Goal: Task Accomplishment & Management: Complete application form

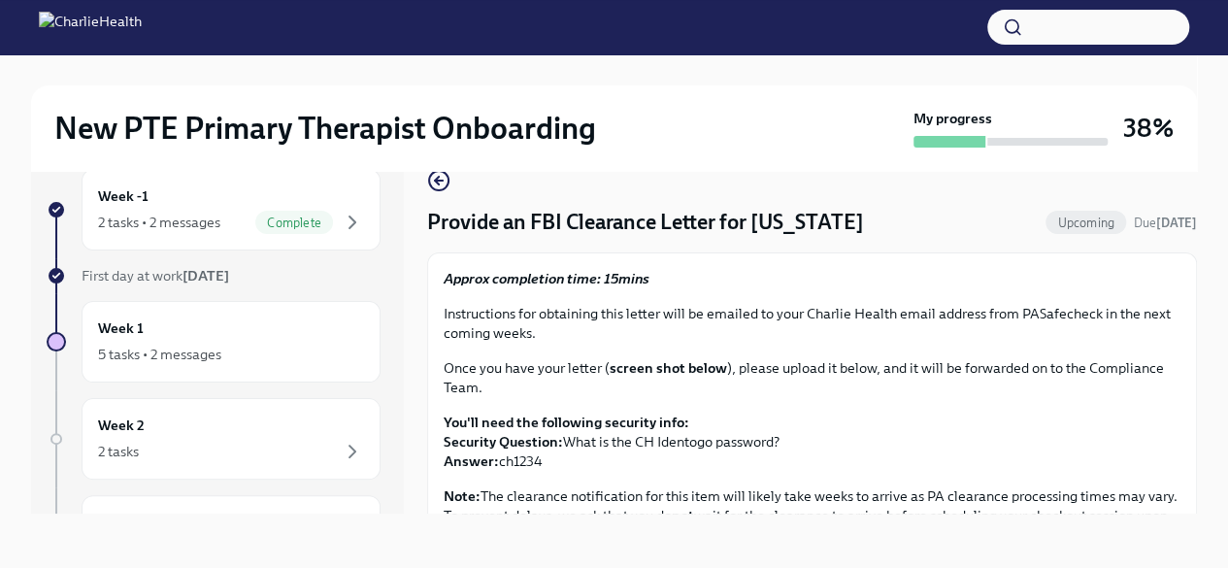
scroll to position [486, 0]
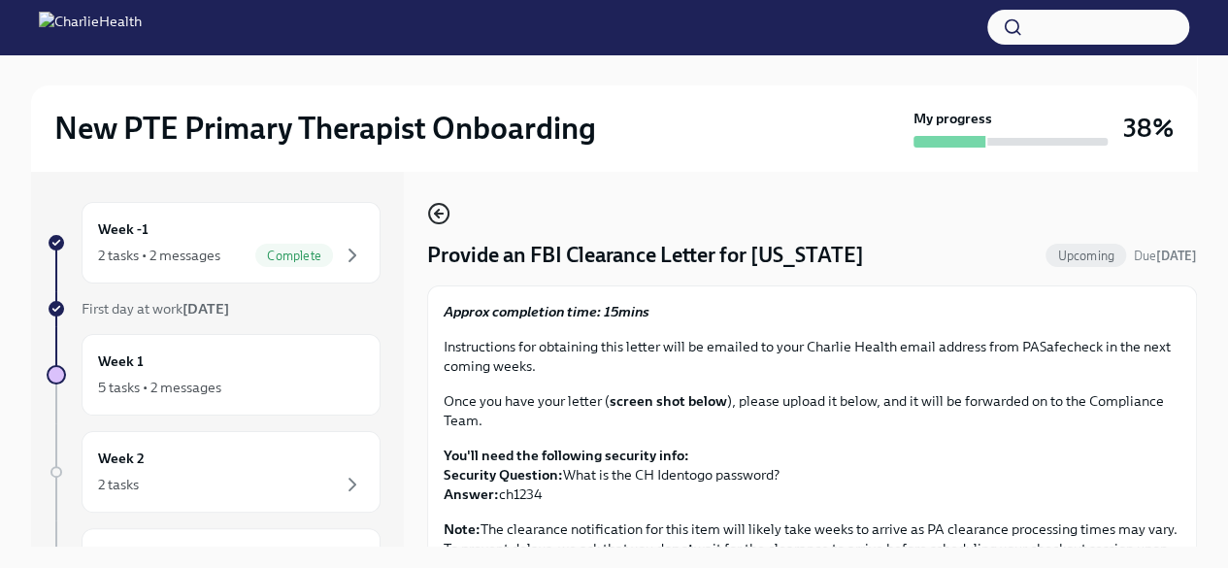
click at [435, 213] on icon "button" at bounding box center [437, 214] width 4 height 8
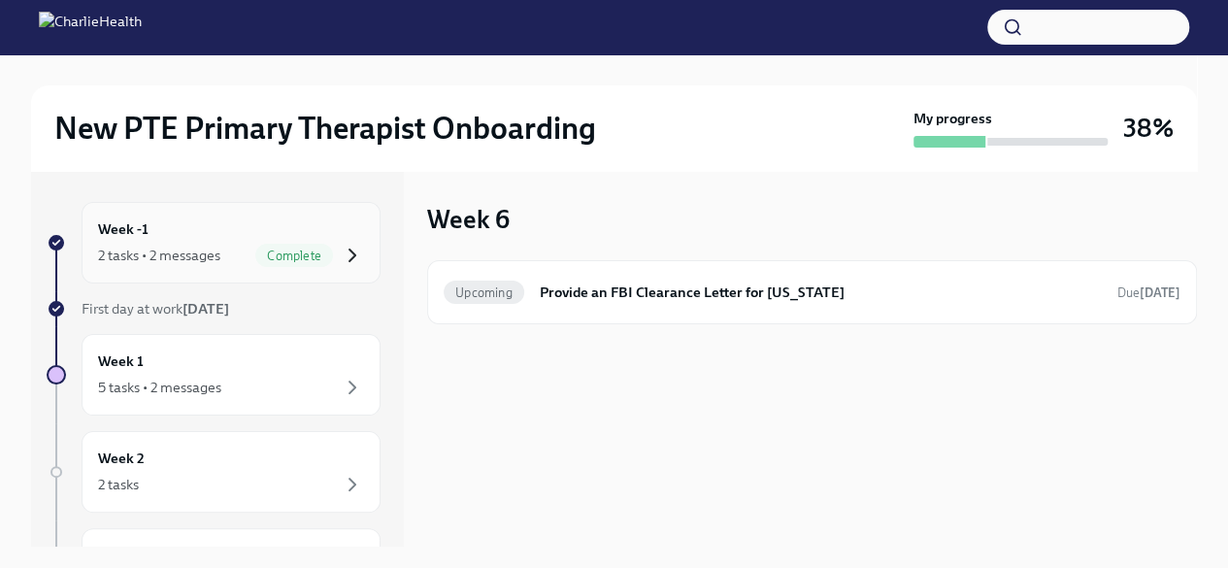
click at [344, 261] on icon "button" at bounding box center [352, 255] width 23 height 23
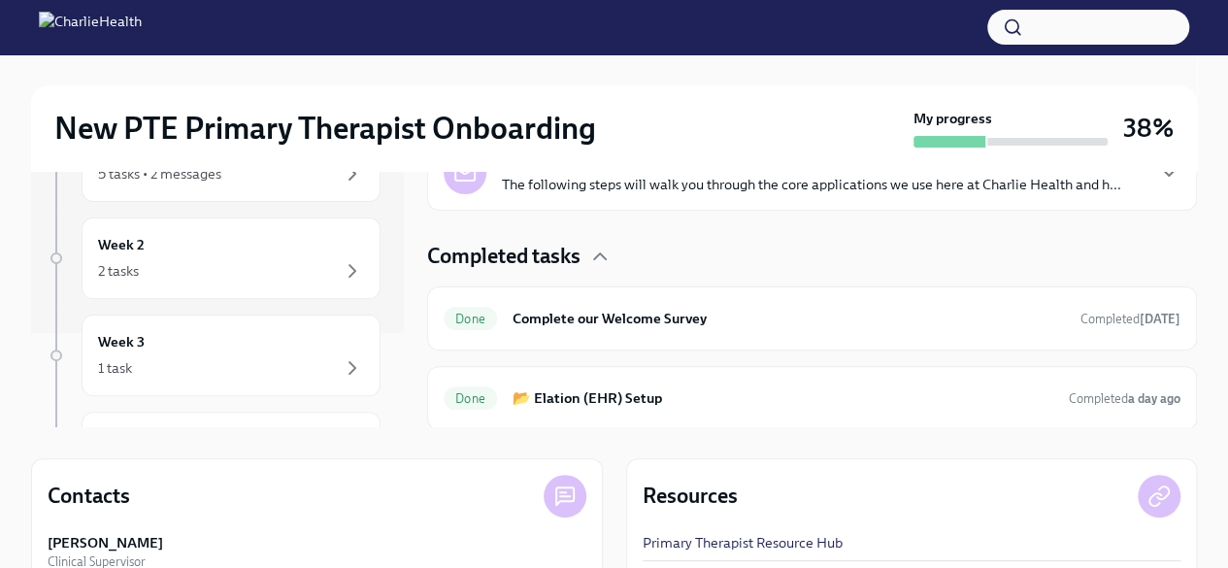
scroll to position [105, 0]
click at [341, 254] on icon "button" at bounding box center [352, 260] width 23 height 23
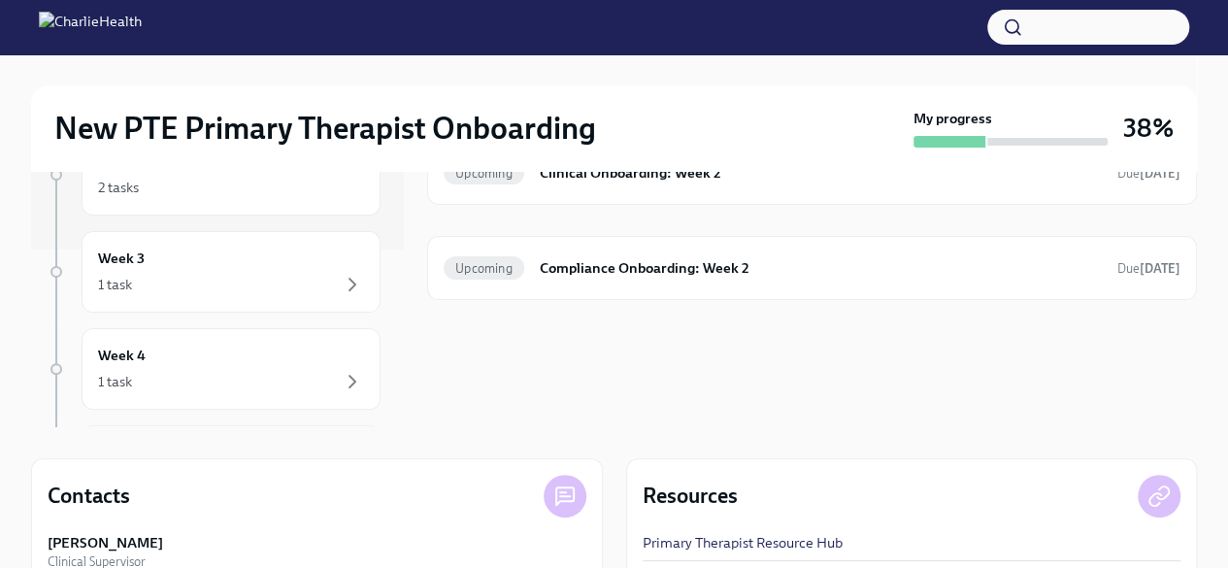
scroll to position [219, 0]
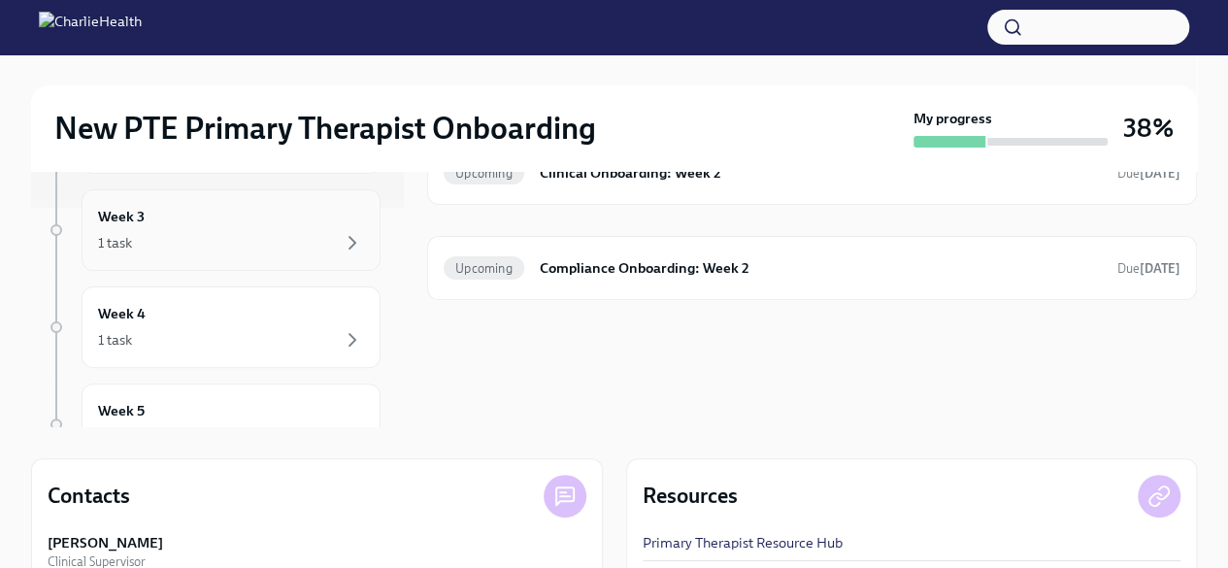
click at [324, 240] on div "1 task" at bounding box center [231, 242] width 266 height 23
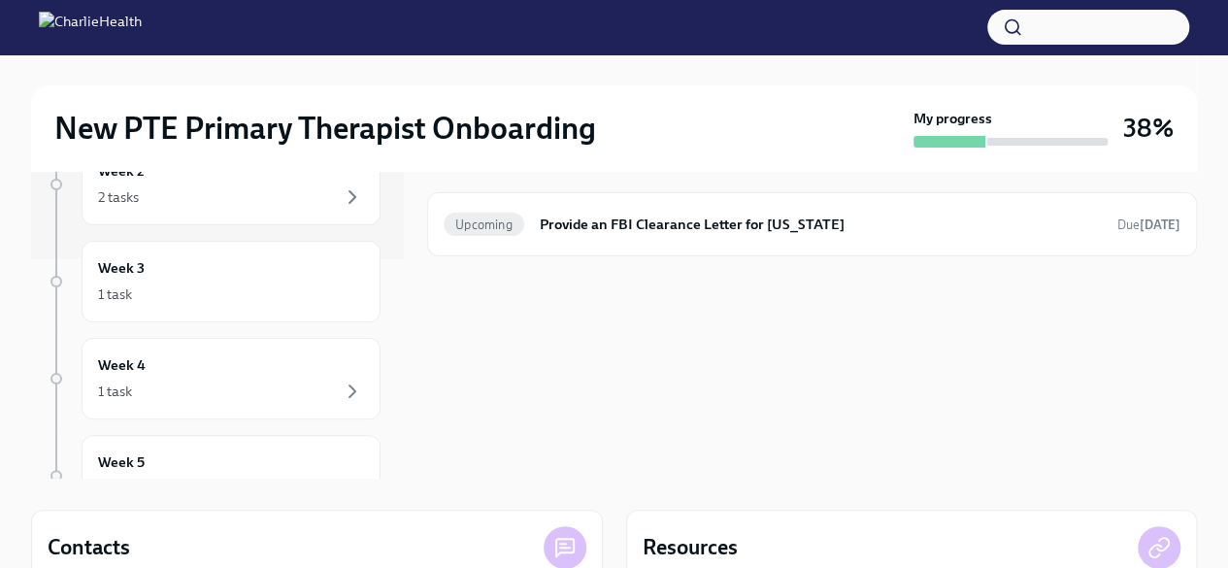
scroll to position [54, 0]
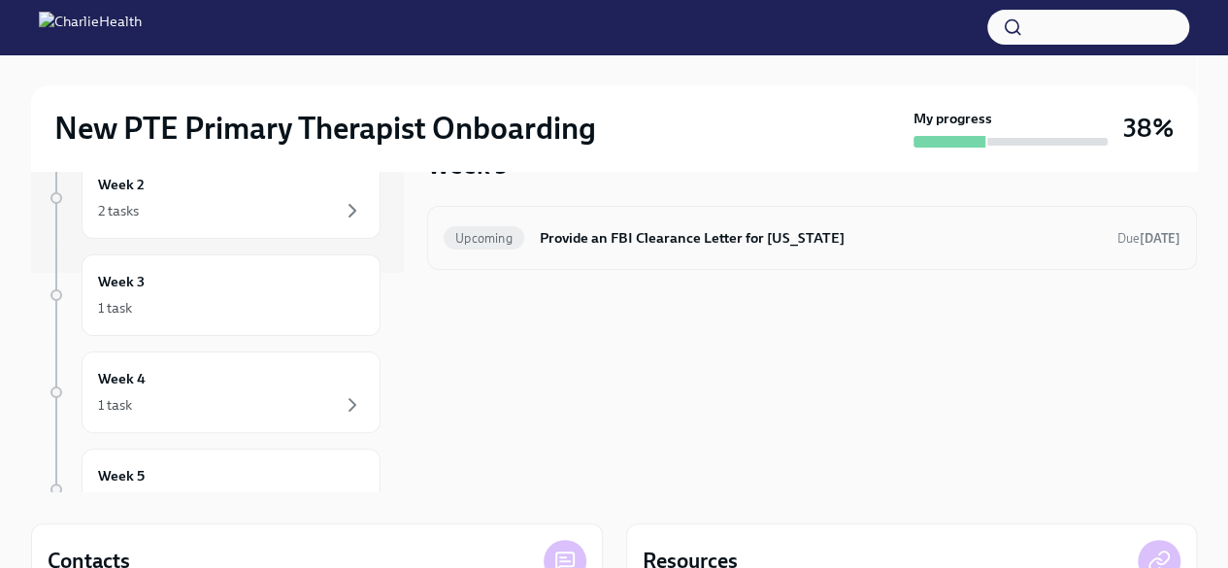
click at [874, 248] on h6 "Provide an FBI Clearance Letter for [US_STATE]" at bounding box center [821, 237] width 562 height 21
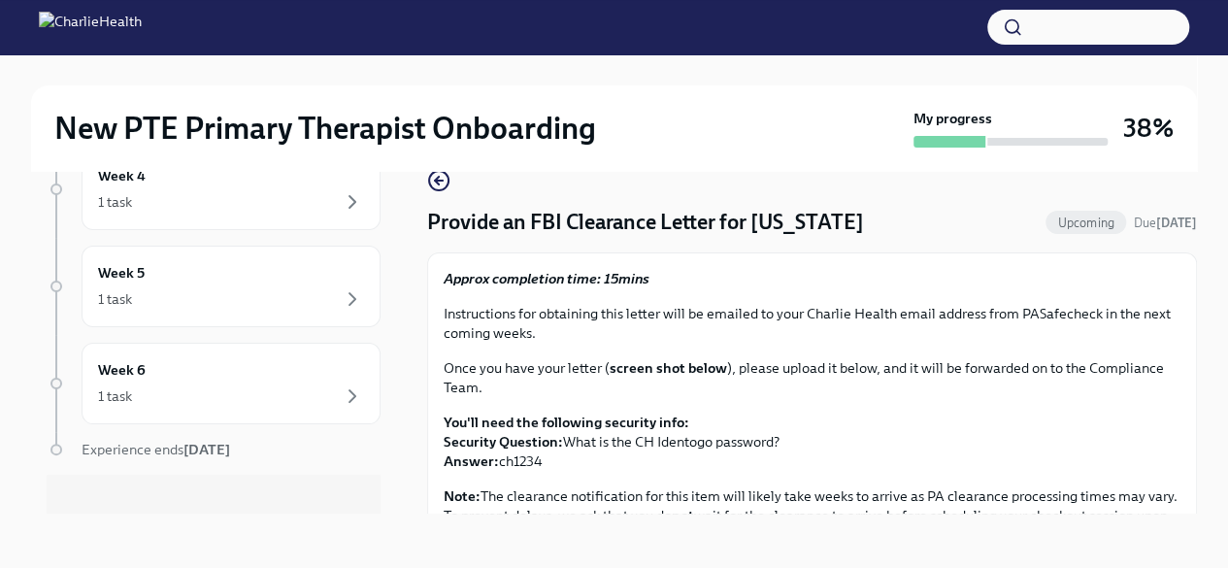
scroll to position [454, 0]
click at [309, 384] on div "1 task" at bounding box center [231, 386] width 266 height 23
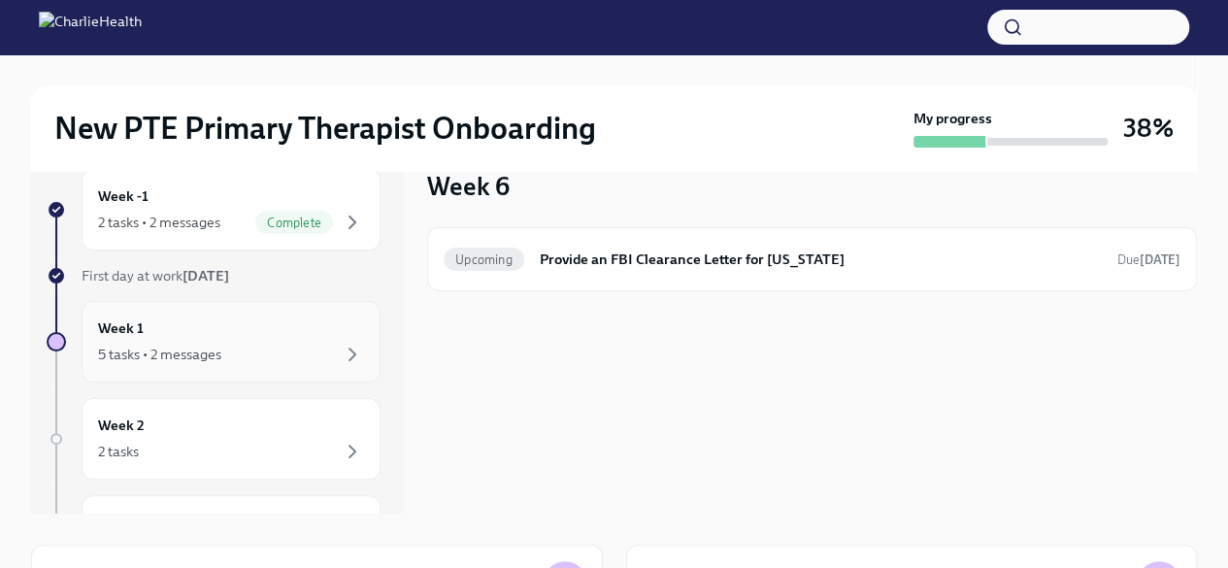
click at [297, 312] on div "Week 1 5 tasks • 2 messages" at bounding box center [231, 342] width 299 height 82
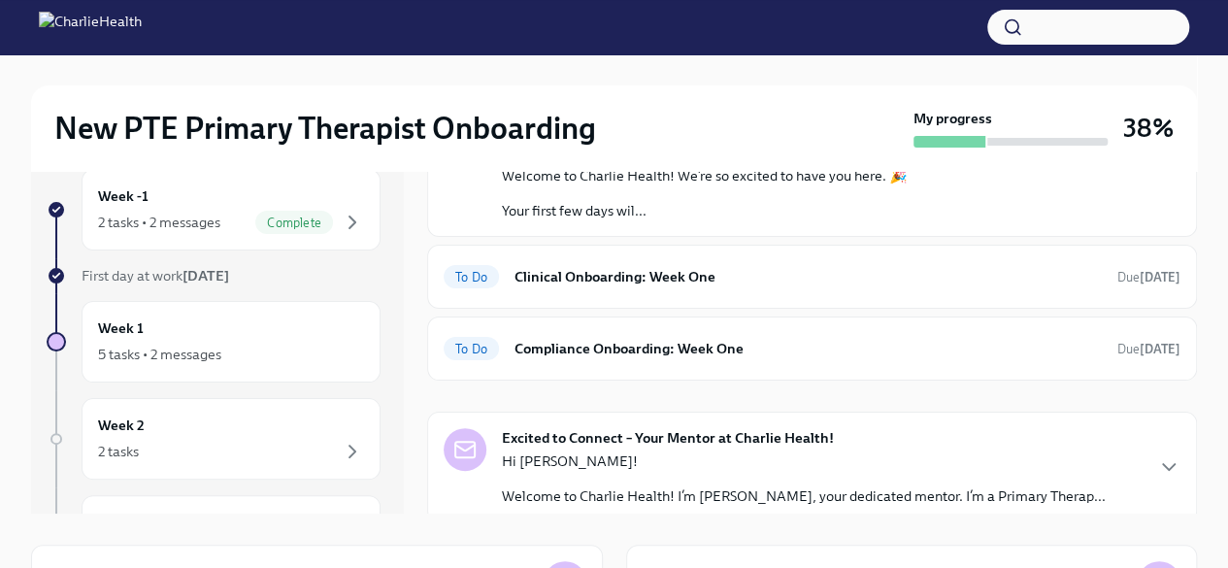
scroll to position [60, 0]
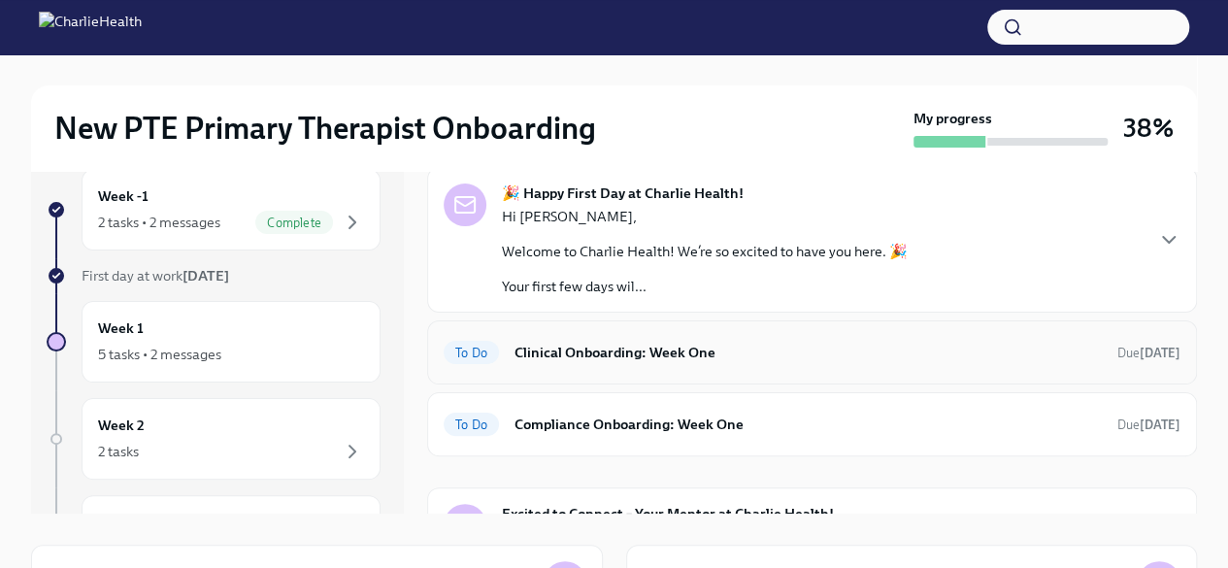
click at [1034, 347] on h6 "Clinical Onboarding: Week One" at bounding box center [809, 352] width 588 height 21
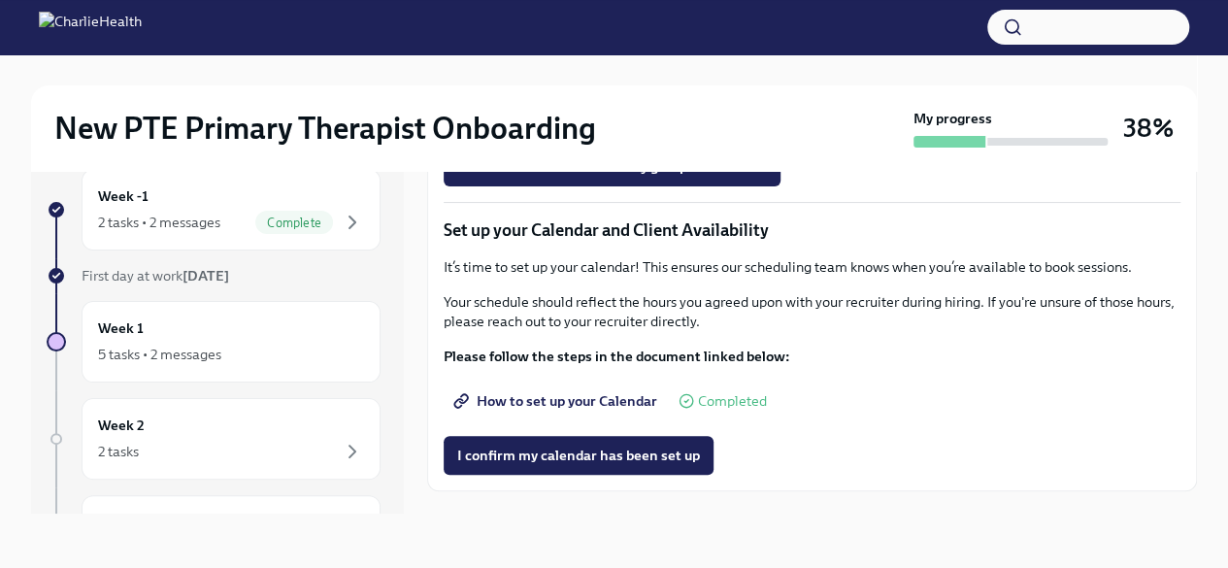
scroll to position [2492, 0]
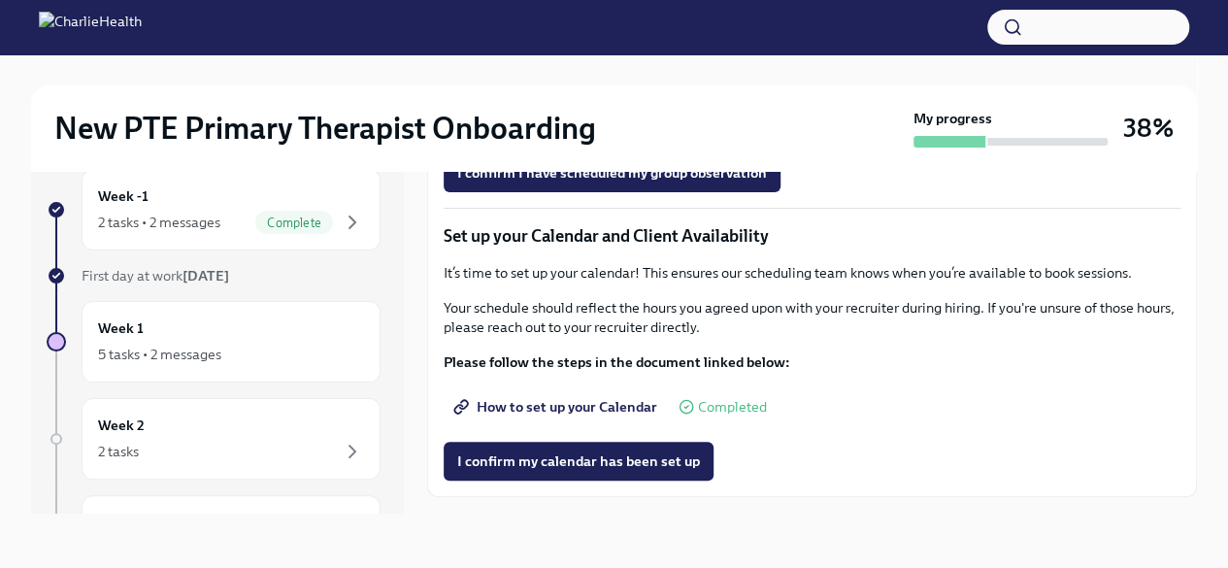
click at [751, 72] on span "Completed" at bounding box center [756, 64] width 69 height 15
click at [750, 72] on span "Completed" at bounding box center [756, 64] width 69 height 15
click at [540, 74] on span "Group Observation Instructions" at bounding box center [568, 63] width 223 height 19
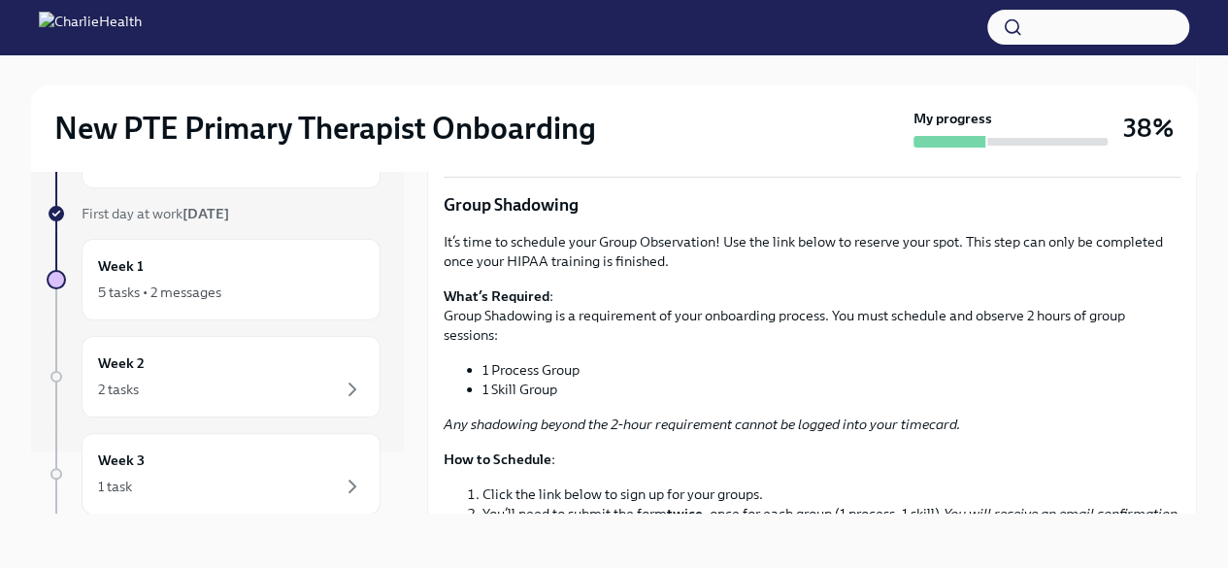
scroll to position [0, 0]
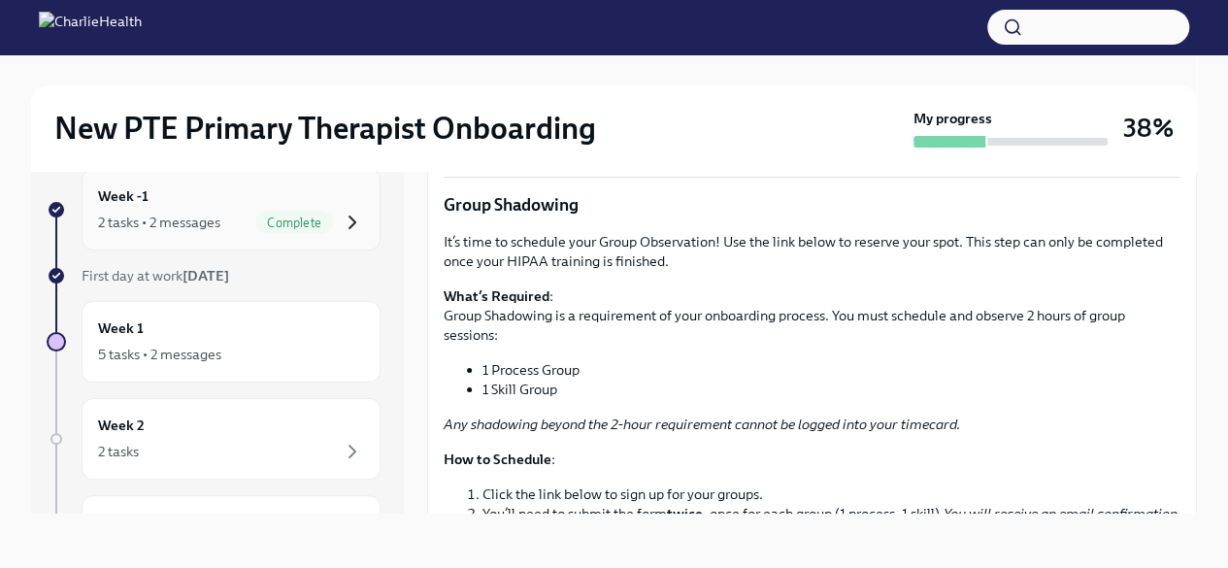
click at [341, 230] on icon "button" at bounding box center [352, 222] width 23 height 23
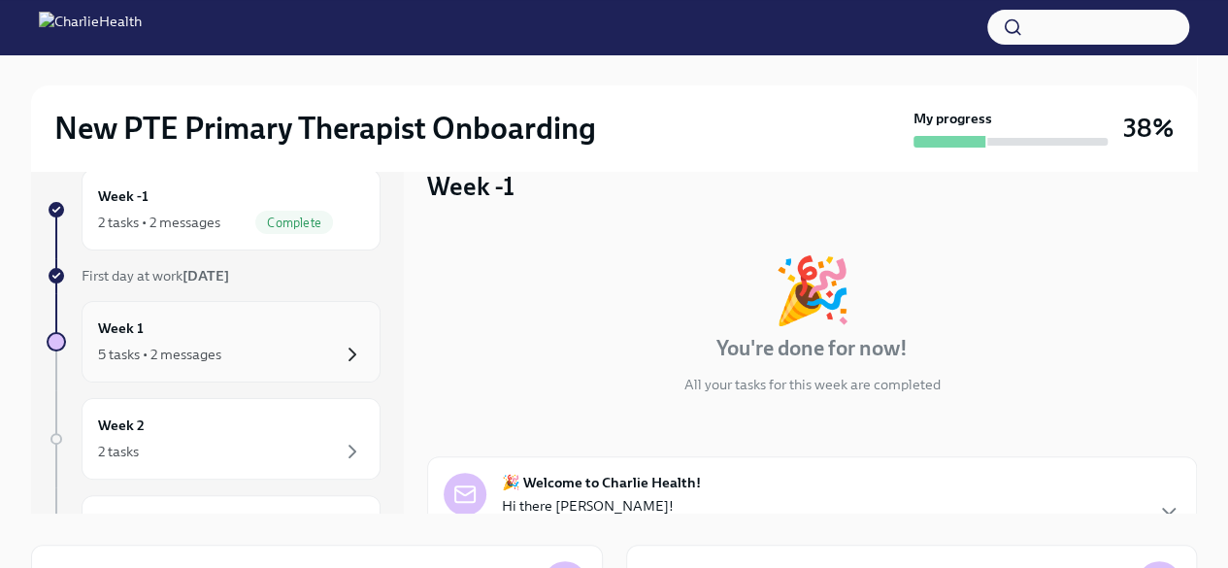
click at [341, 358] on icon "button" at bounding box center [352, 354] width 23 height 23
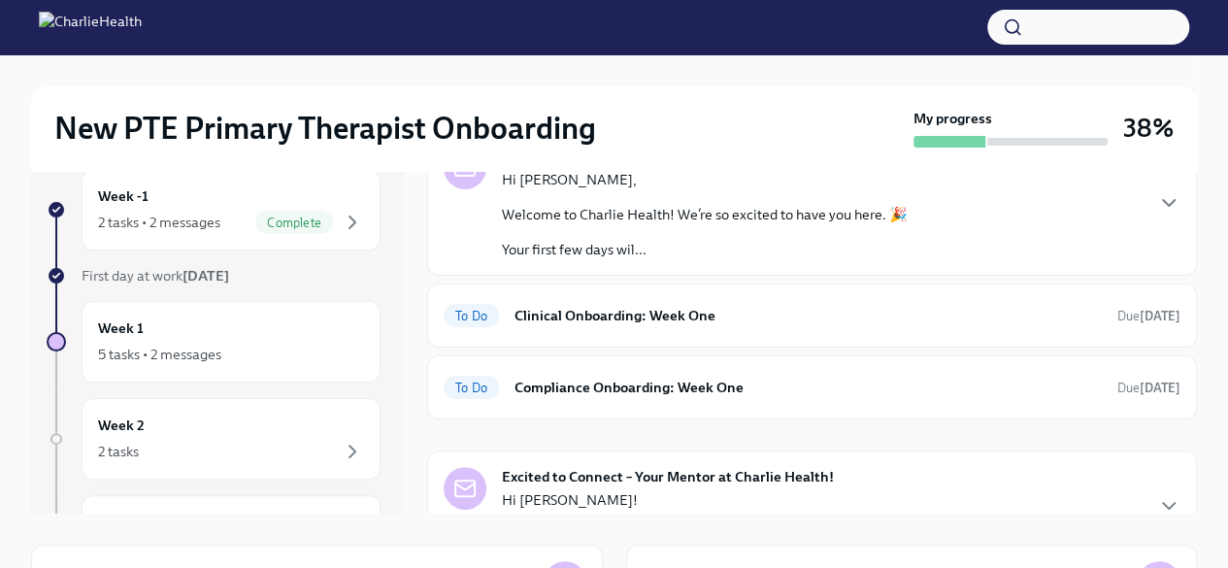
scroll to position [70, 0]
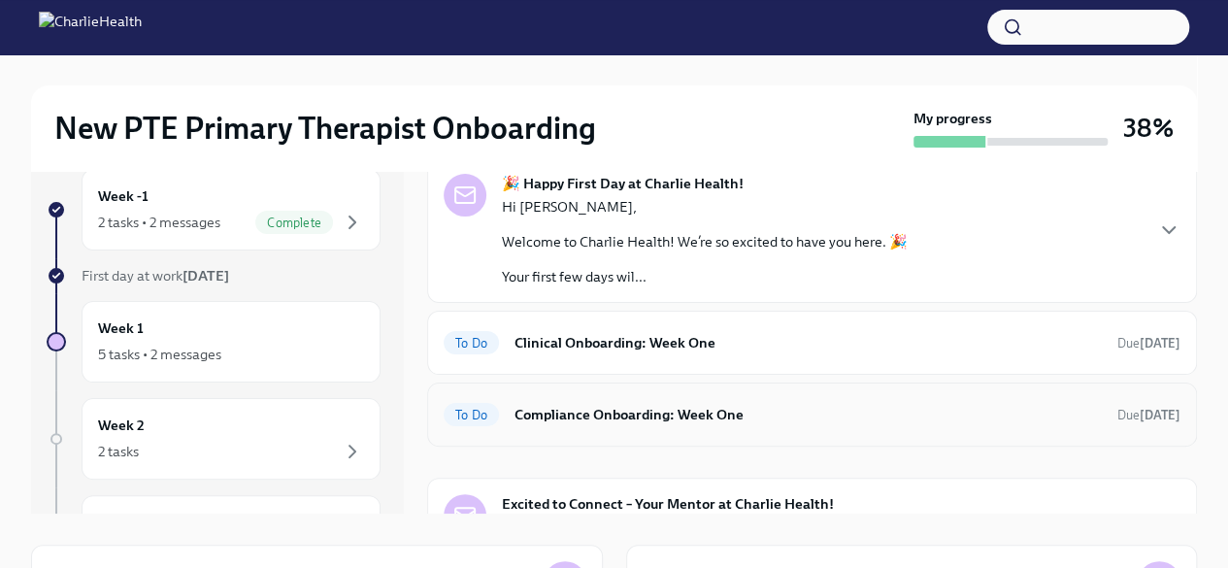
click at [1069, 406] on h6 "Compliance Onboarding: Week One" at bounding box center [809, 414] width 588 height 21
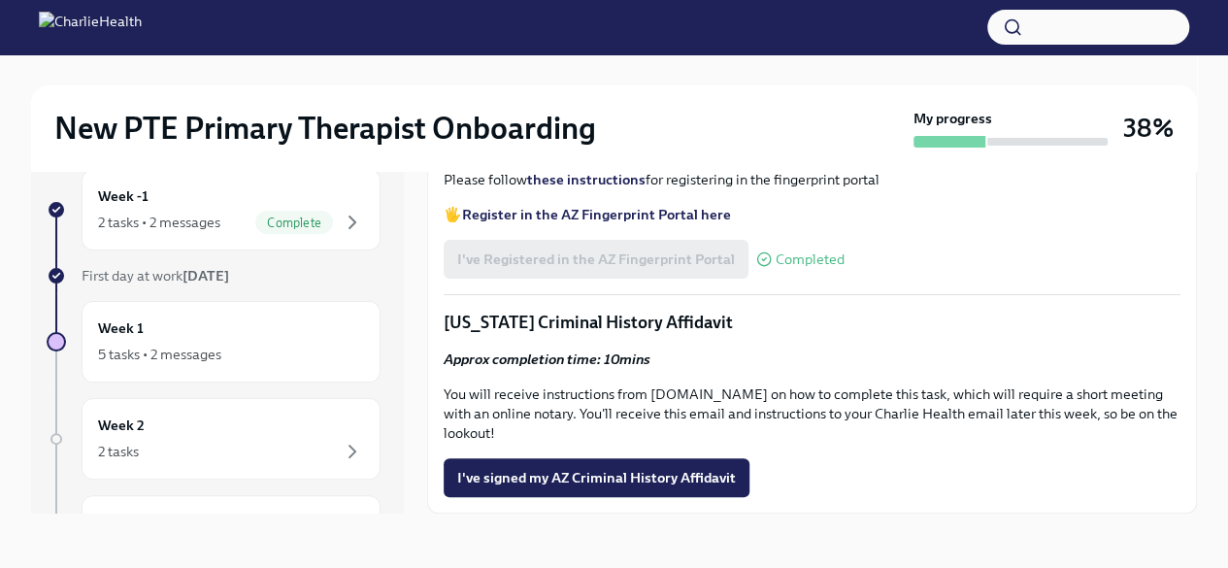
scroll to position [2469, 0]
click at [0, 0] on input "Upload your WA AAC receipt here" at bounding box center [0, 0] width 0 height 0
click at [702, 475] on span "I've signed my AZ Criminal History Affidavit" at bounding box center [596, 477] width 279 height 19
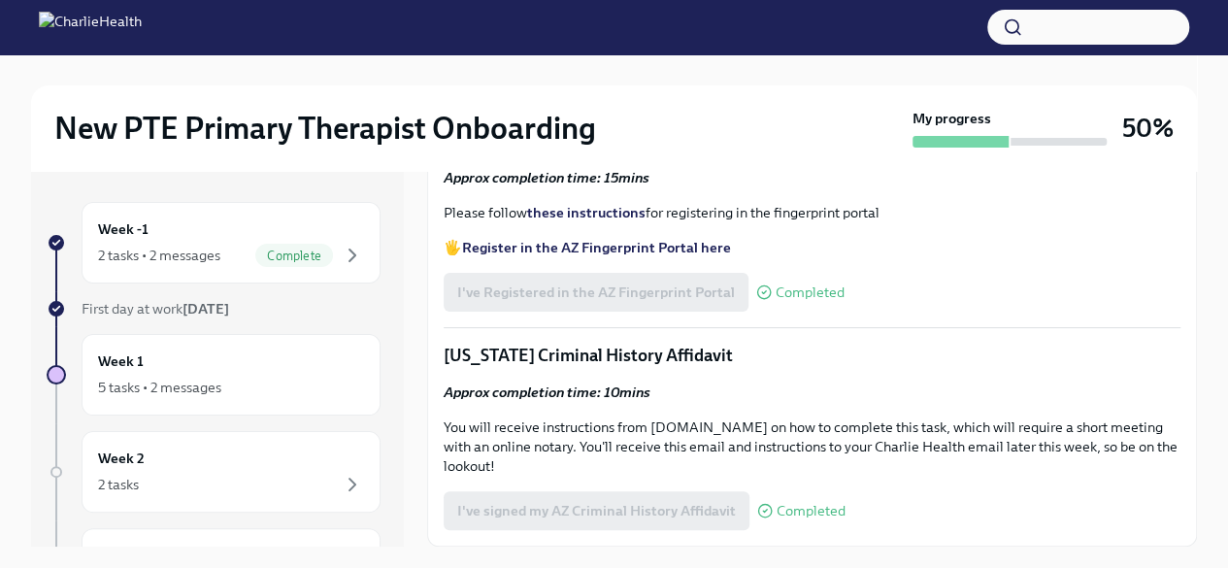
scroll to position [2317, 0]
drag, startPoint x: 475, startPoint y: 438, endPoint x: 858, endPoint y: 459, distance: 384.2
click at [858, 43] on div "Upload your WA AAC receipt here Skipped" at bounding box center [812, 23] width 737 height 39
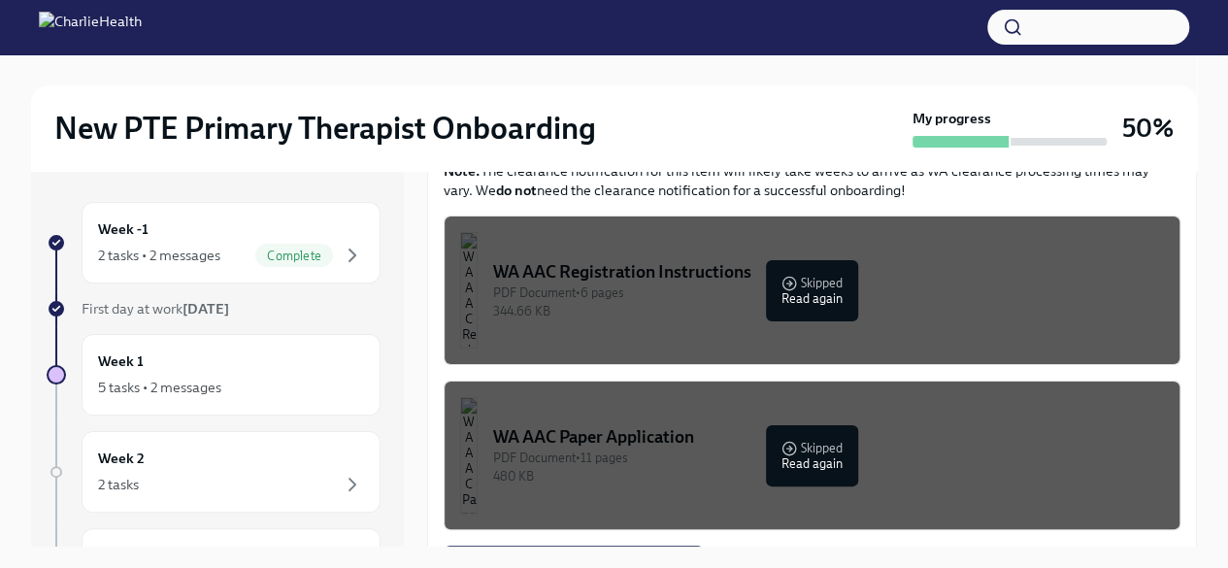
scroll to position [1457, 0]
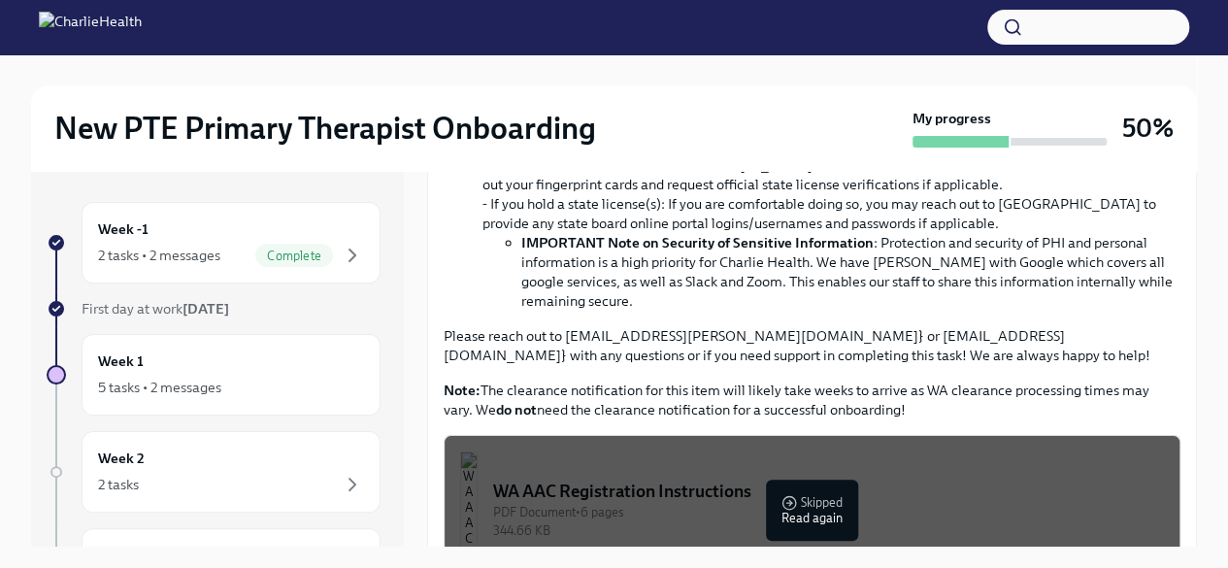
drag, startPoint x: 442, startPoint y: 273, endPoint x: 882, endPoint y: 272, distance: 439.9
click at [882, 272] on div "Below you will find a list of your complaince tasks to complete this week! Plea…" at bounding box center [812, 149] width 770 height 2318
copy p "[US_STATE] Agency Affiliated Counselor Registration"
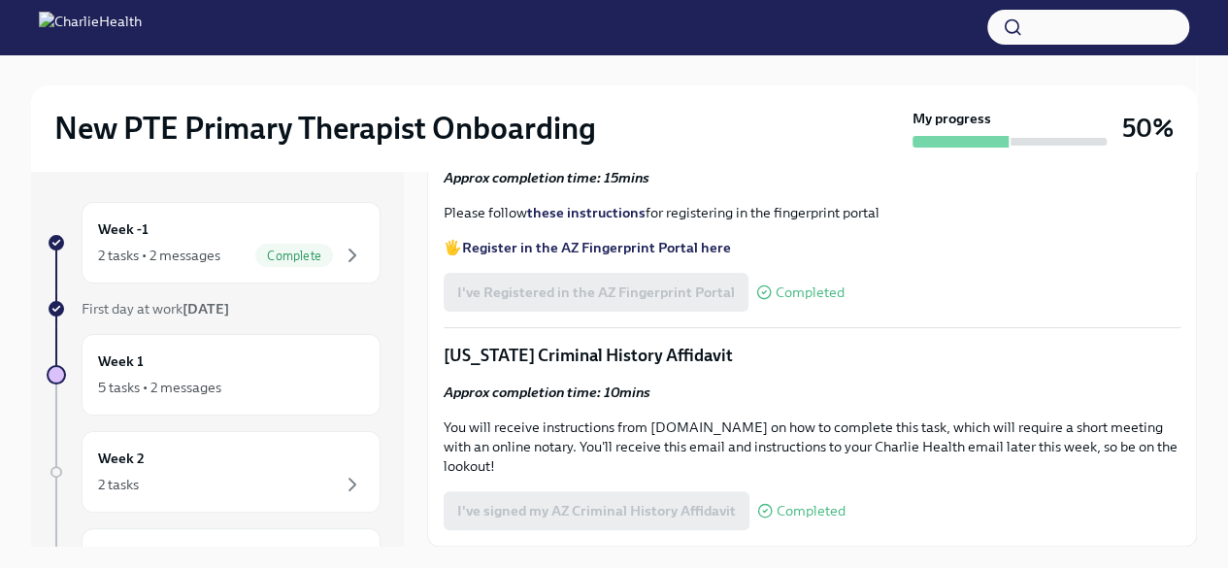
scroll to position [2737, 0]
click at [149, 383] on div "5 tasks • 2 messages" at bounding box center [159, 387] width 123 height 19
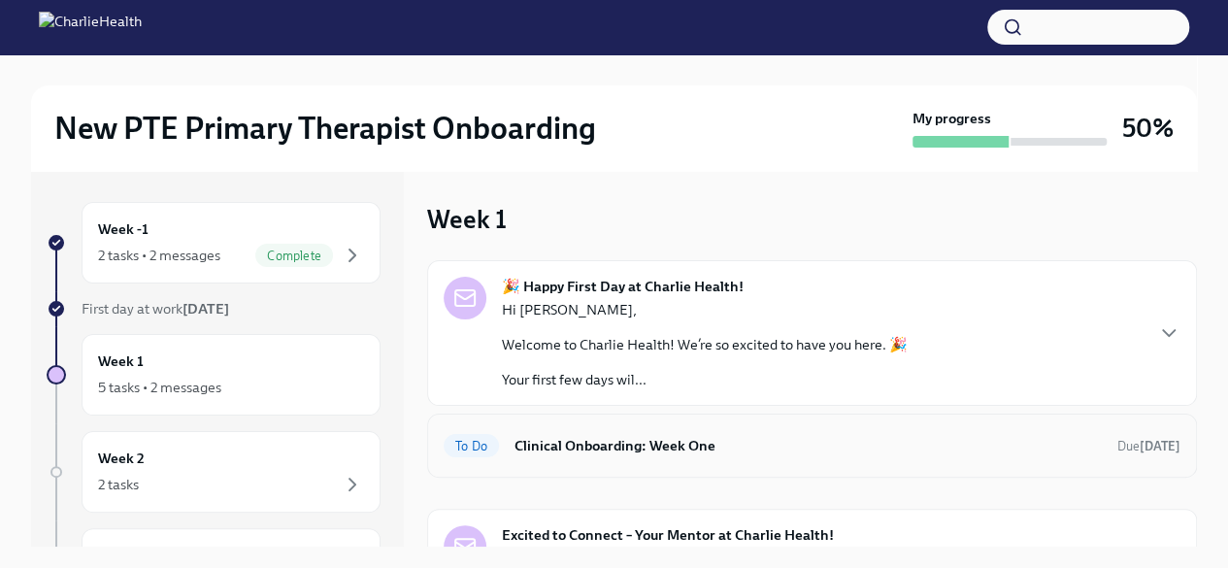
click at [1094, 465] on div "To Do Clinical Onboarding: Week One Due [DATE]" at bounding box center [812, 446] width 770 height 64
click at [1142, 439] on strong "[DATE]" at bounding box center [1160, 446] width 41 height 15
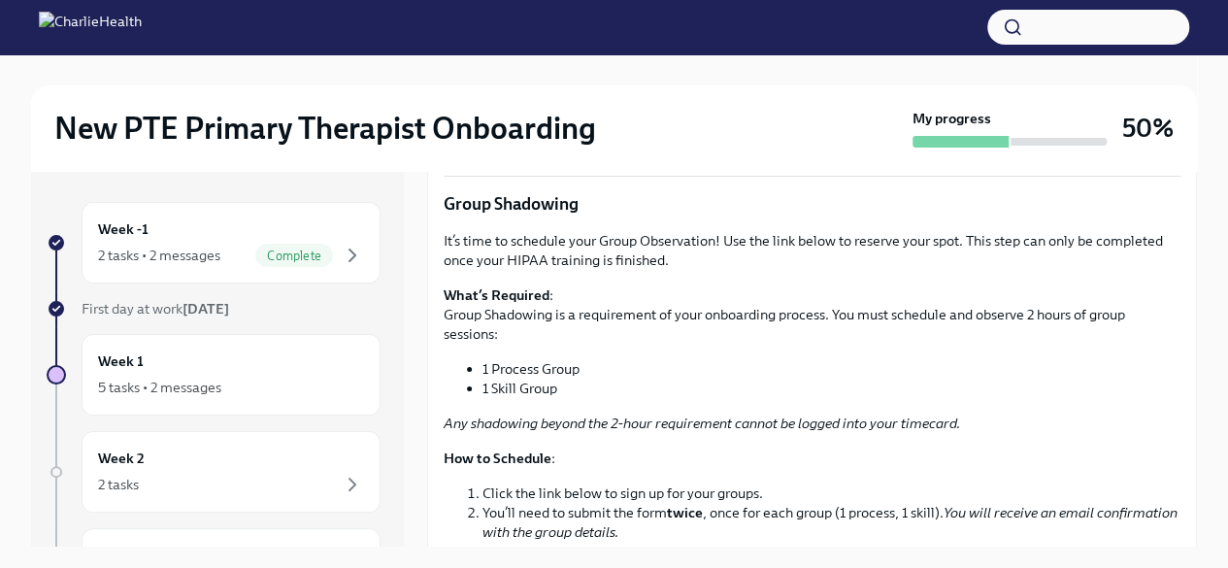
scroll to position [1666, 0]
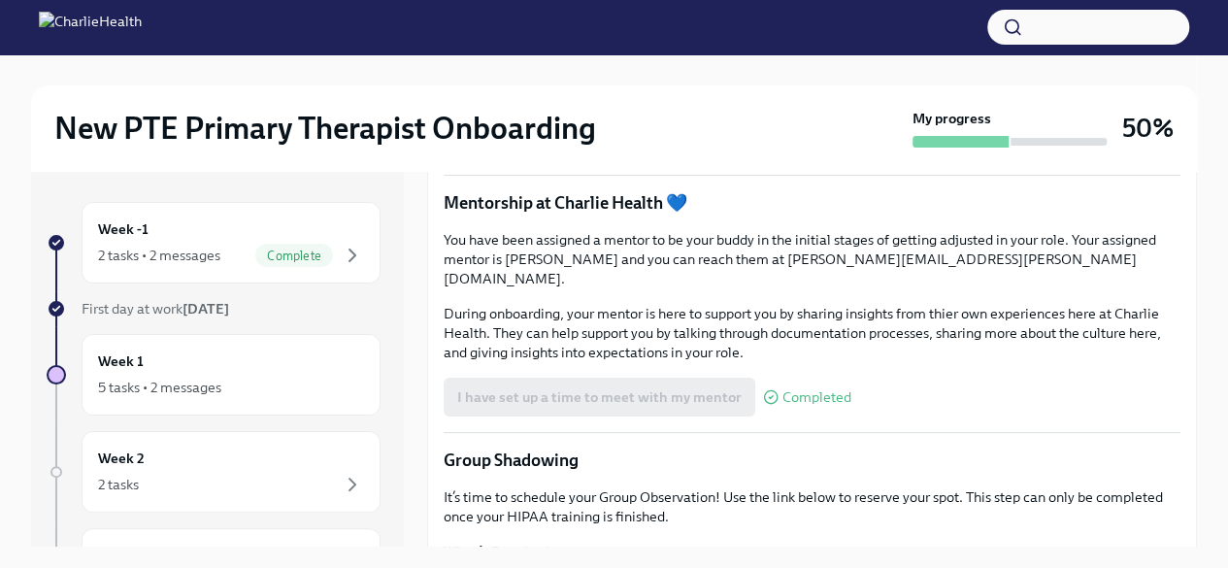
click at [847, 93] on span "Not visited" at bounding box center [857, 86] width 83 height 15
click at [477, 95] on span "Book a meeting with your supervisor Via Calendly!" at bounding box center [627, 85] width 341 height 19
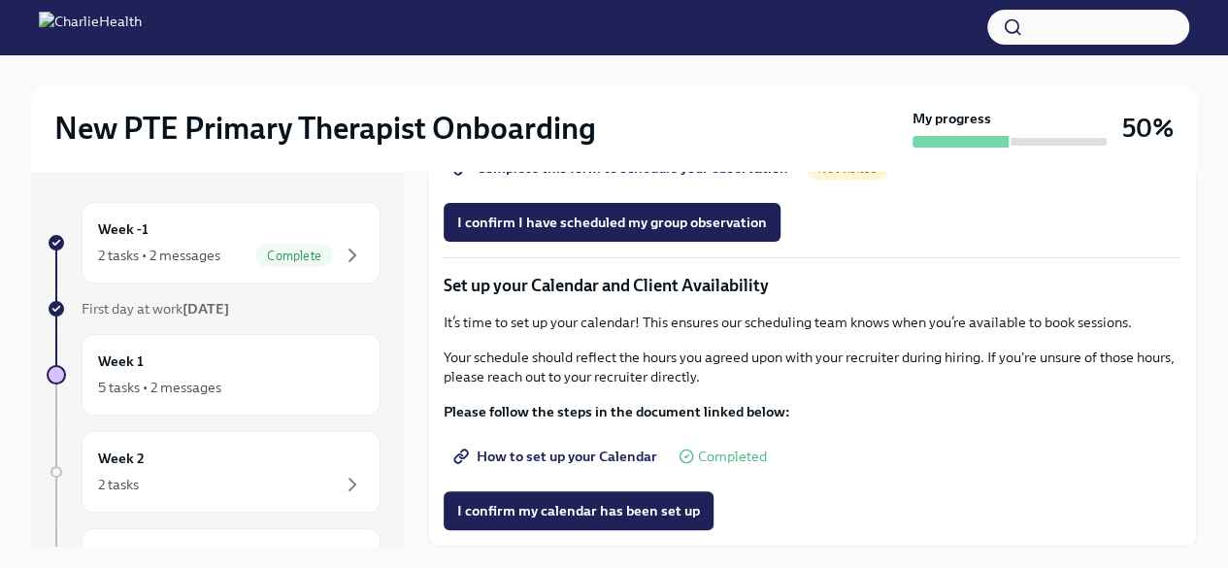
scroll to position [2699, 0]
click at [588, 455] on span "How to set up your Calendar" at bounding box center [557, 456] width 200 height 19
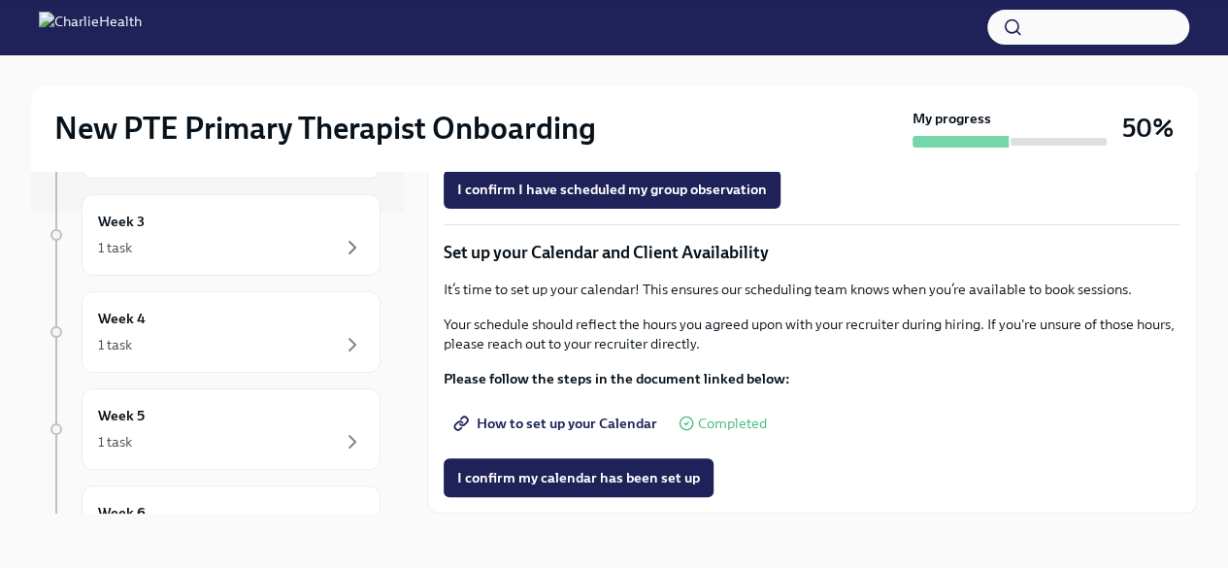
scroll to position [462, 0]
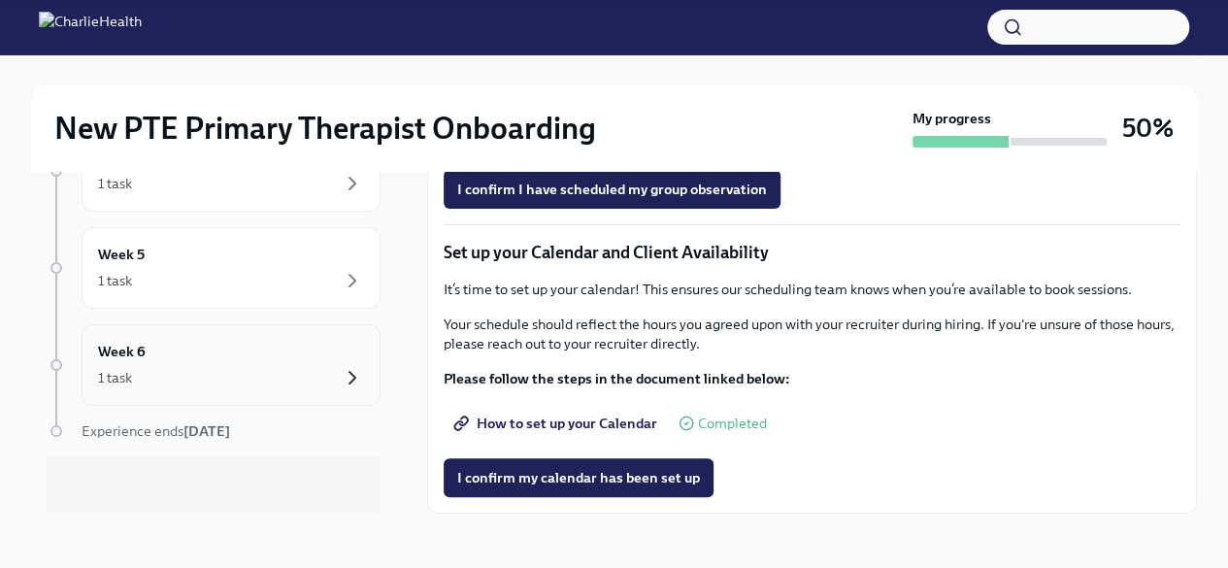
click at [342, 372] on icon "button" at bounding box center [352, 377] width 23 height 23
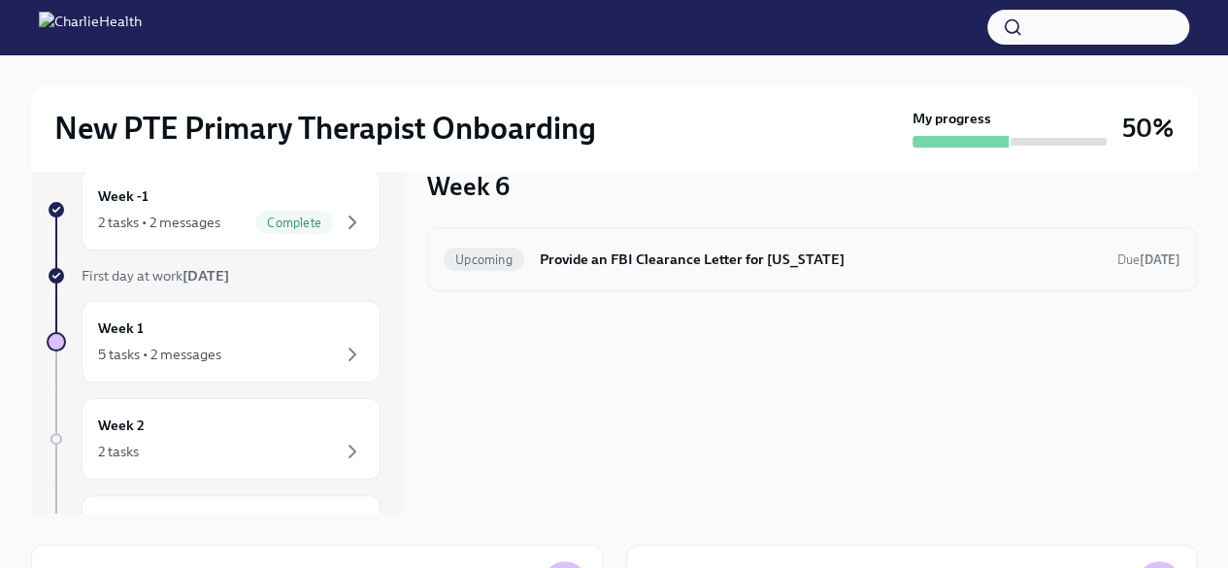
click at [732, 279] on div "Upcoming Provide an FBI Clearance Letter for [US_STATE] Due [DATE]" at bounding box center [812, 259] width 770 height 64
click at [726, 267] on h6 "Provide an FBI Clearance Letter for [US_STATE]" at bounding box center [821, 259] width 562 height 21
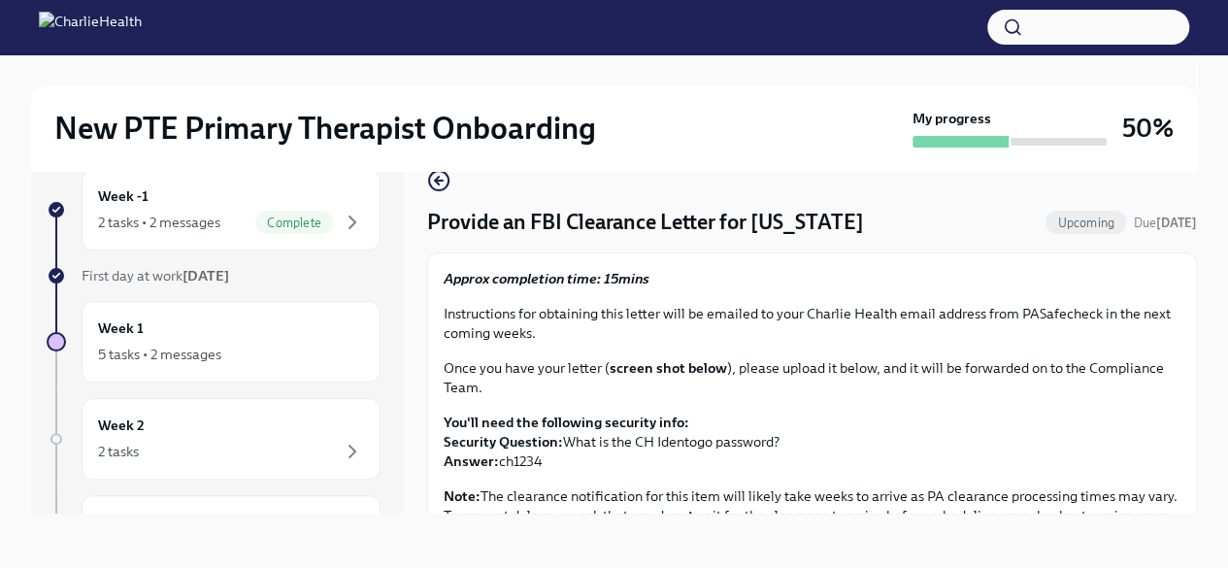
drag, startPoint x: 428, startPoint y: 218, endPoint x: 919, endPoint y: 236, distance: 490.8
click at [919, 236] on div "Provide an FBI Clearance Letter for [US_STATE] Upcoming Due [DATE]" at bounding box center [812, 222] width 770 height 29
copy h4 "Provide an FBI Clearance Letter for [US_STATE]"
click at [403, 534] on div "Week -1 2 tasks • 2 messages Complete First day at work [DATE] Week 1 5 tasks •…" at bounding box center [614, 341] width 1166 height 407
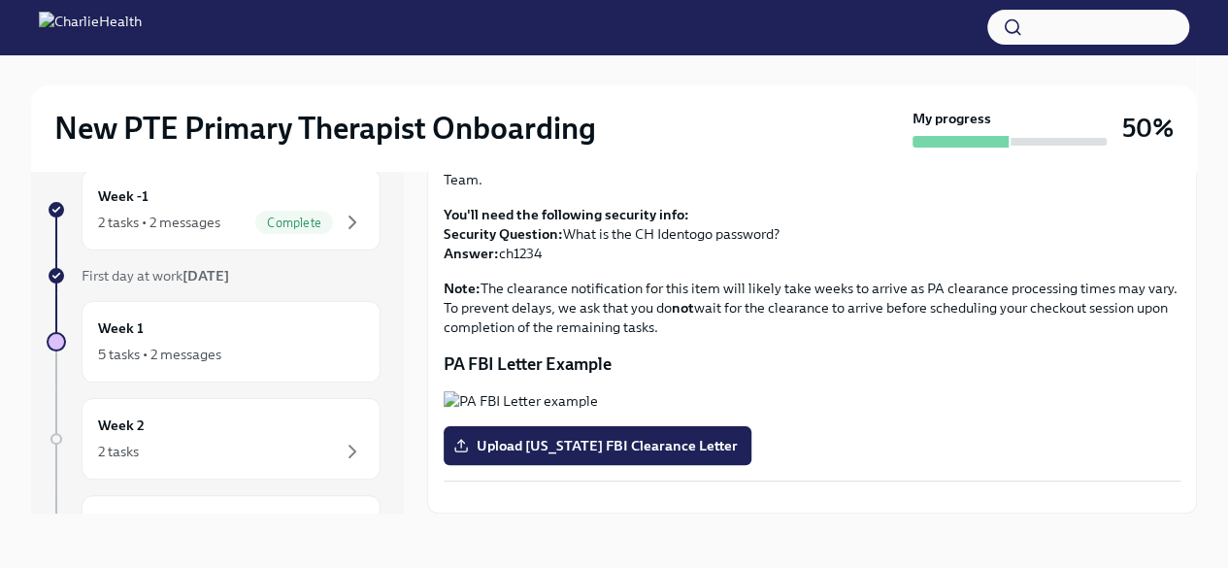
scroll to position [84, 0]
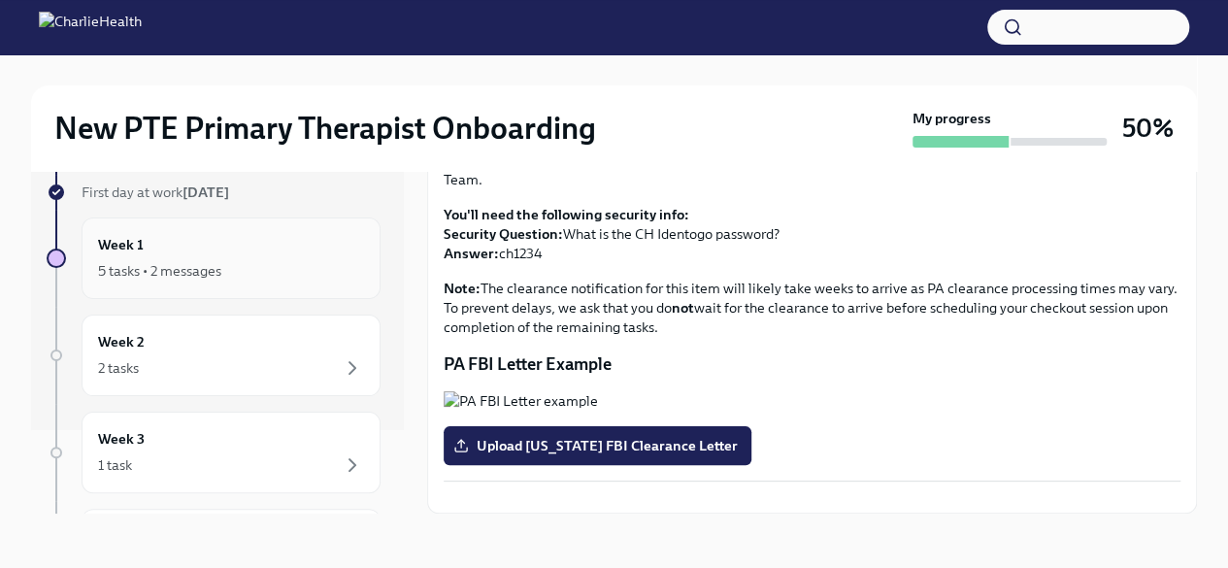
click at [341, 267] on icon "button" at bounding box center [352, 270] width 23 height 23
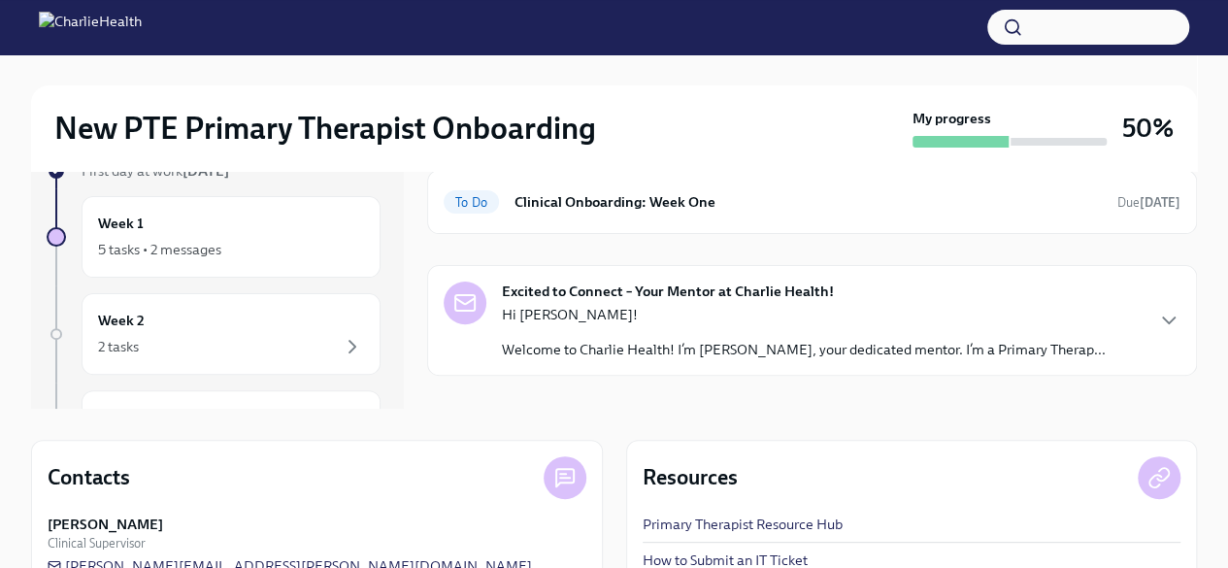
scroll to position [130, 0]
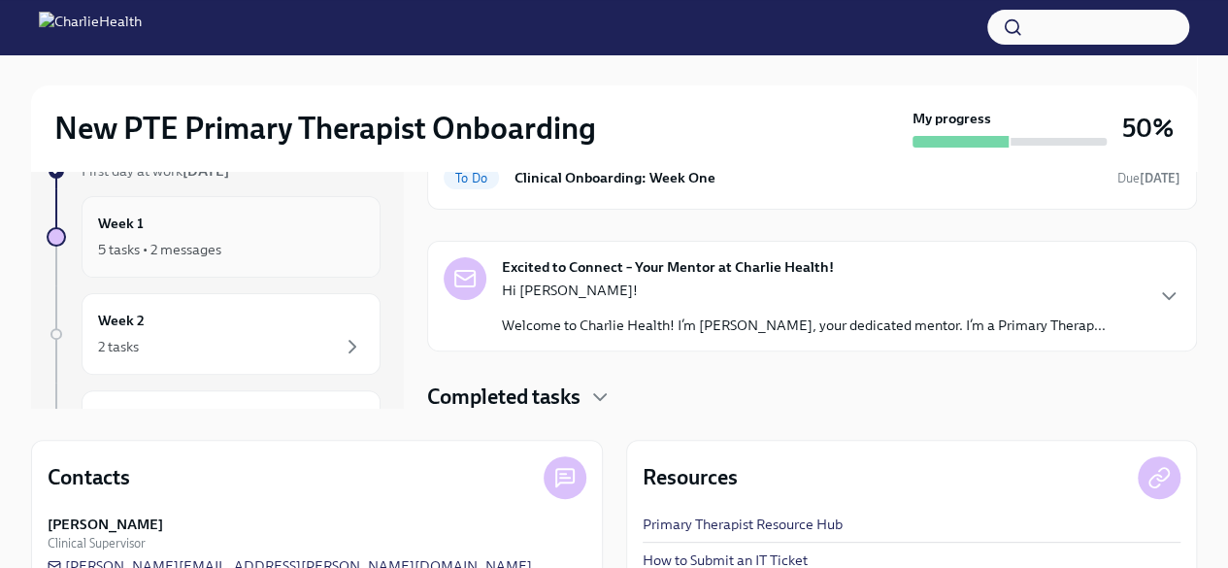
click at [215, 229] on div "Week 1 5 tasks • 2 messages" at bounding box center [231, 237] width 266 height 49
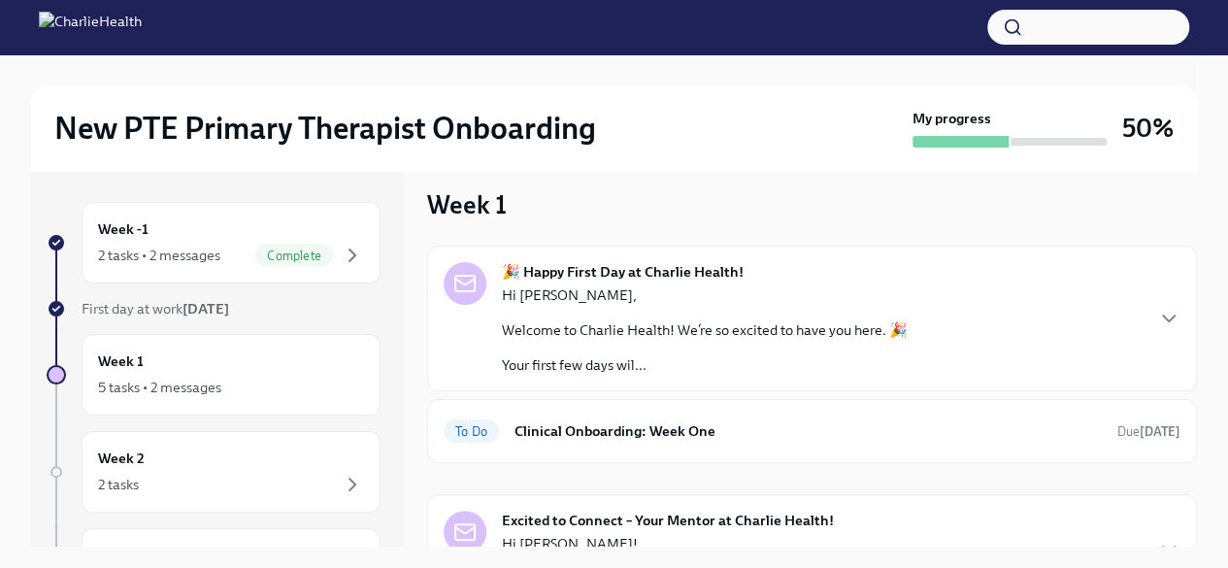
scroll to position [0, 0]
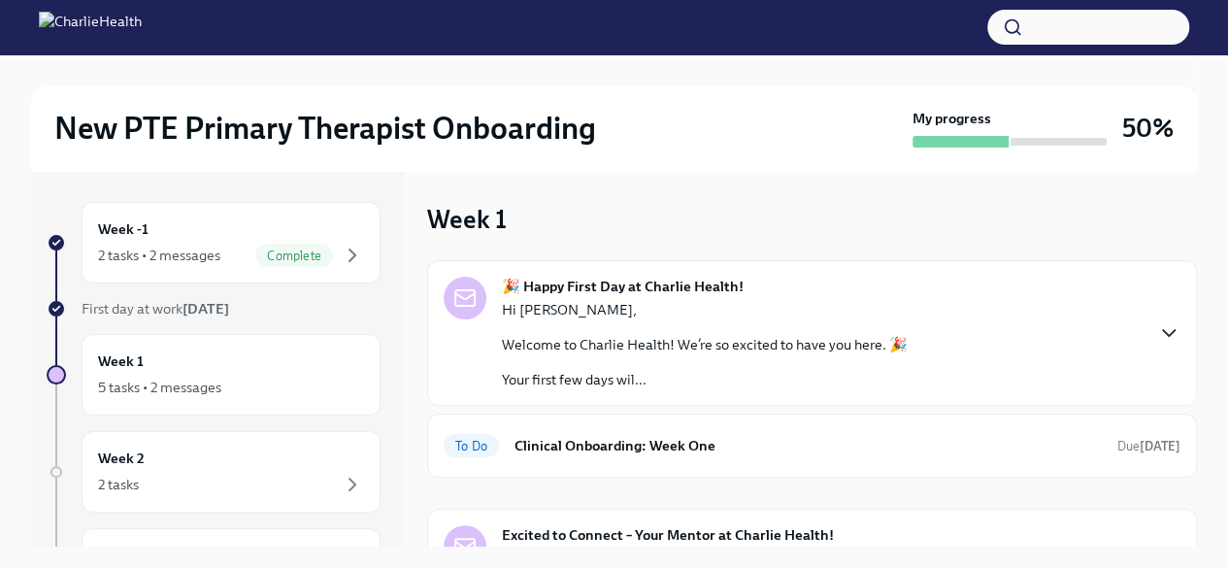
click at [1158, 329] on icon "button" at bounding box center [1169, 332] width 23 height 23
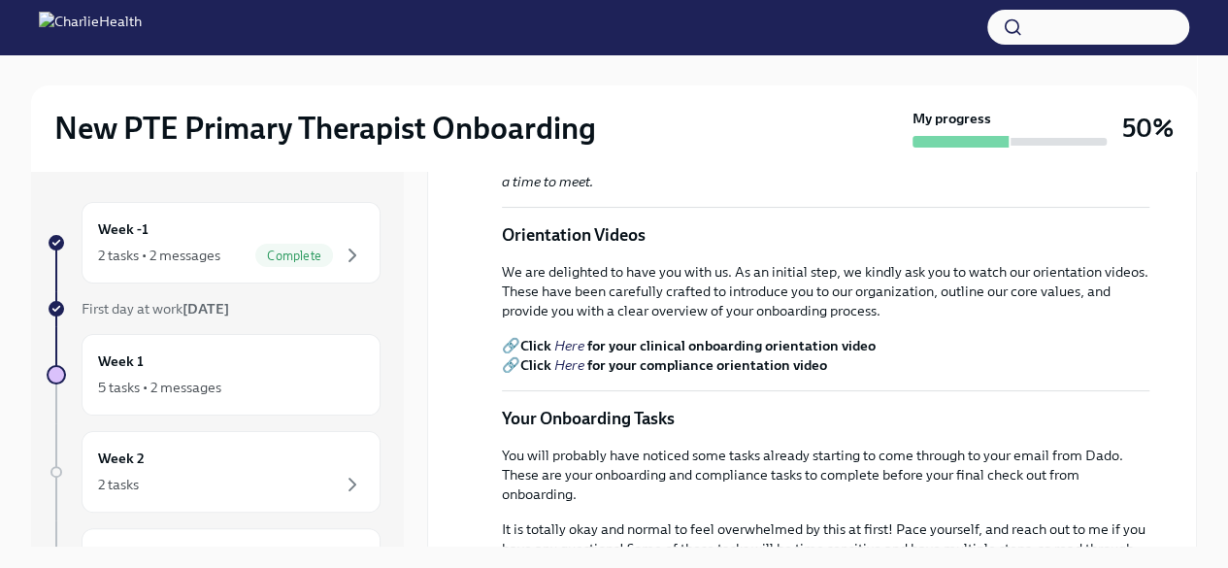
scroll to position [507, 0]
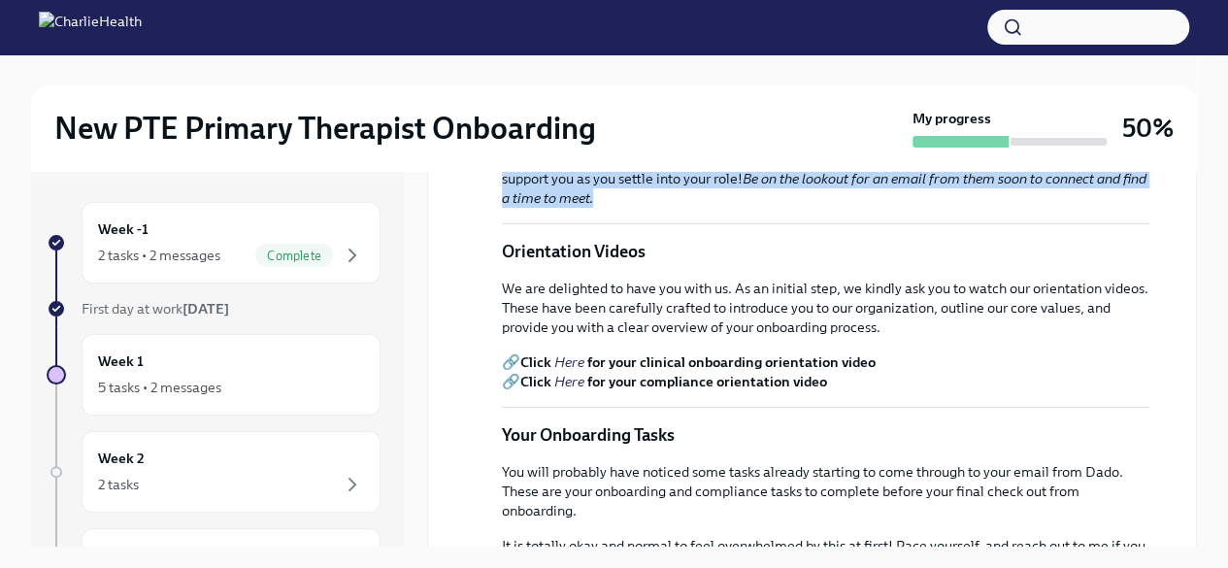
drag, startPoint x: 502, startPoint y: 288, endPoint x: 1081, endPoint y: 401, distance: 589.6
click at [1081, 208] on p "Your Support Team 📌 Compliance Specialist : [PERSON_NAME], [PERSON_NAME][EMAIL_…" at bounding box center [826, 111] width 648 height 194
copy p "Your Support Team 📌 Compliance Specialist : [PERSON_NAME], [PERSON_NAME][EMAIL_…"
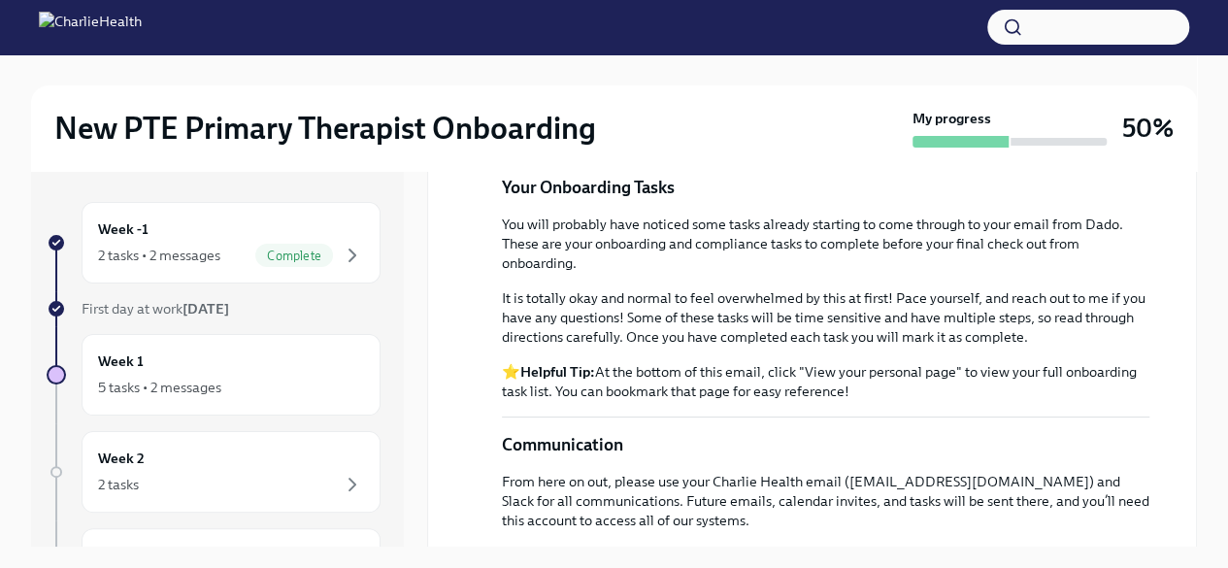
scroll to position [748, 0]
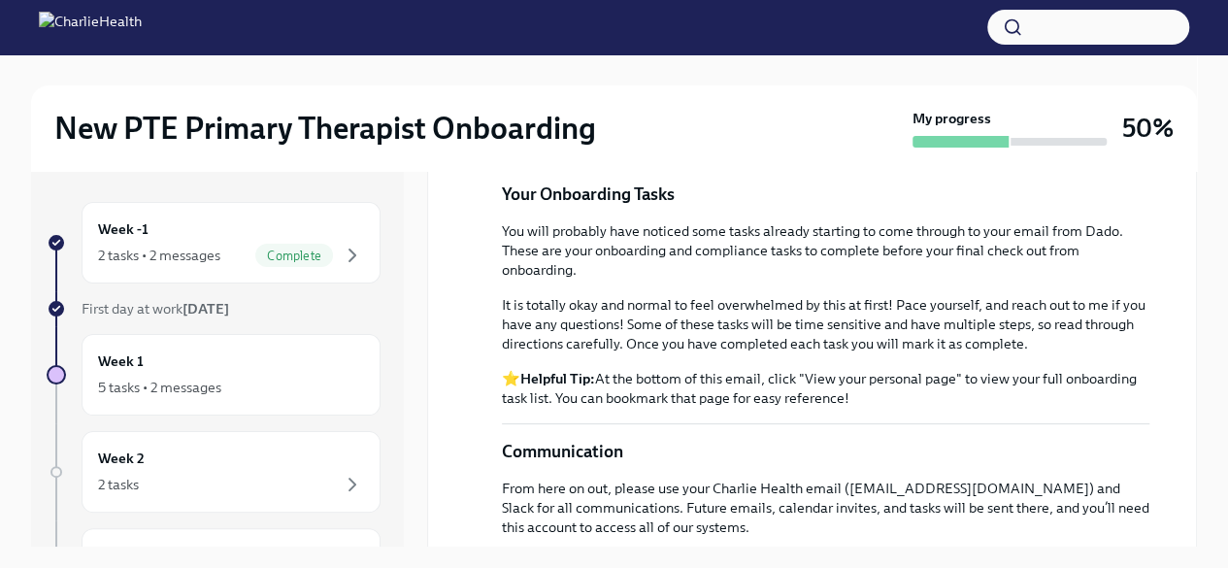
click at [511, 151] on p "🔗 Click Here for your clinical onboarding orientation video 🔗 Click Here for yo…" at bounding box center [826, 131] width 648 height 39
click at [536, 130] on strong "Click" at bounding box center [536, 121] width 31 height 17
click at [573, 130] on em "Here" at bounding box center [570, 121] width 30 height 17
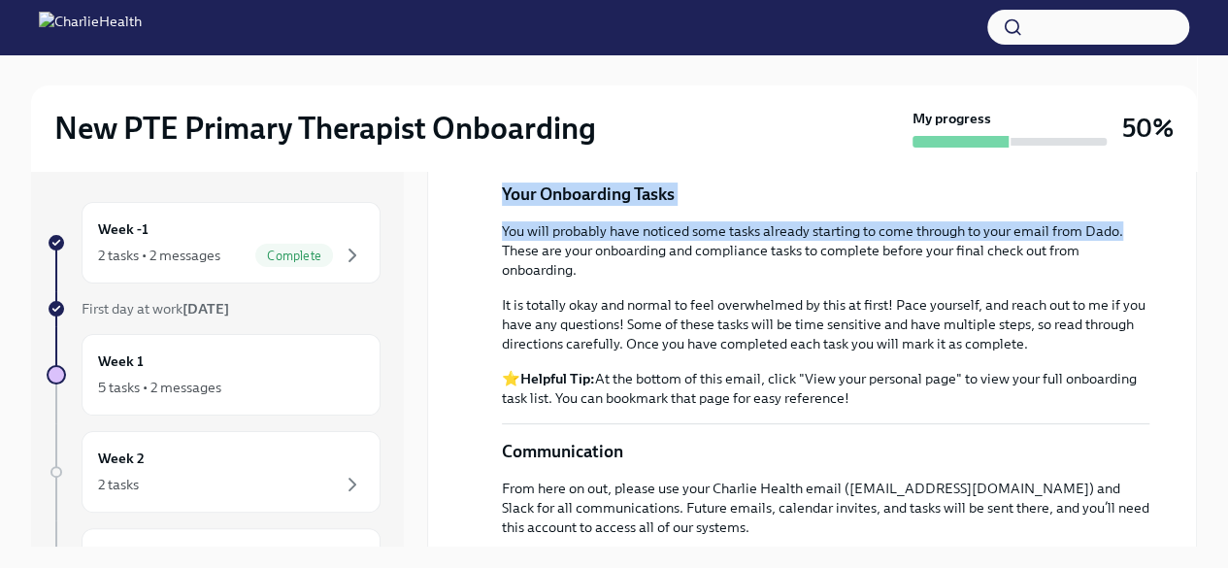
drag, startPoint x: 1181, startPoint y: 358, endPoint x: 1171, endPoint y: 392, distance: 35.3
click at [1171, 392] on div "🎉 Happy First Day at Charlie Health! [DATE] Hi [PERSON_NAME], Welcome to Charli…" at bounding box center [812, 115] width 770 height 1204
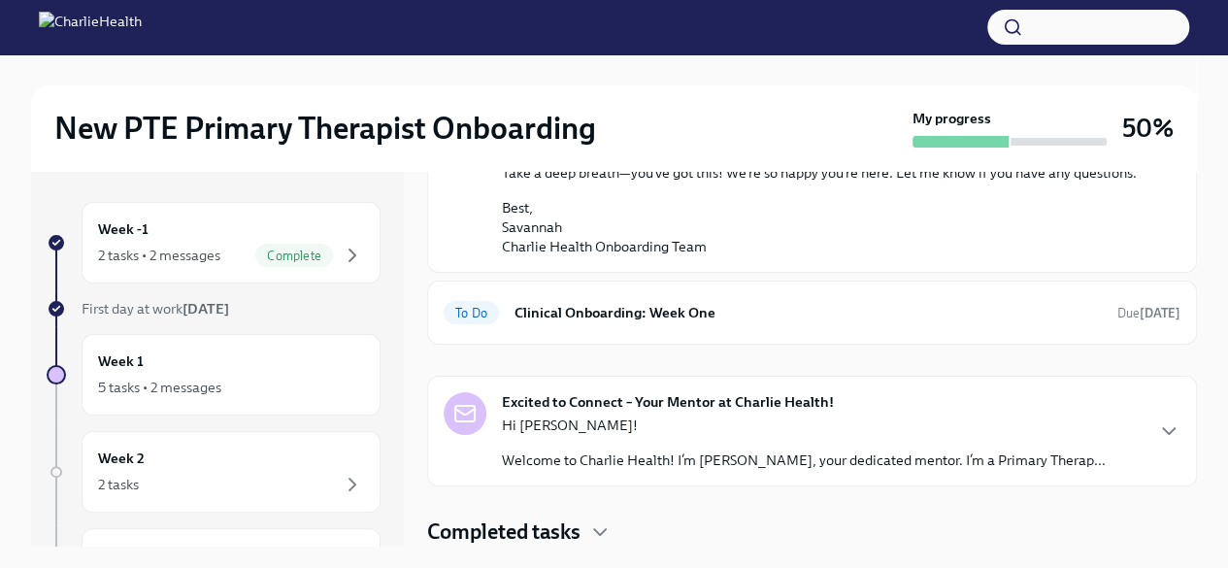
scroll to position [1398, 0]
click at [991, 309] on h6 "Clinical Onboarding: Week One" at bounding box center [809, 312] width 588 height 21
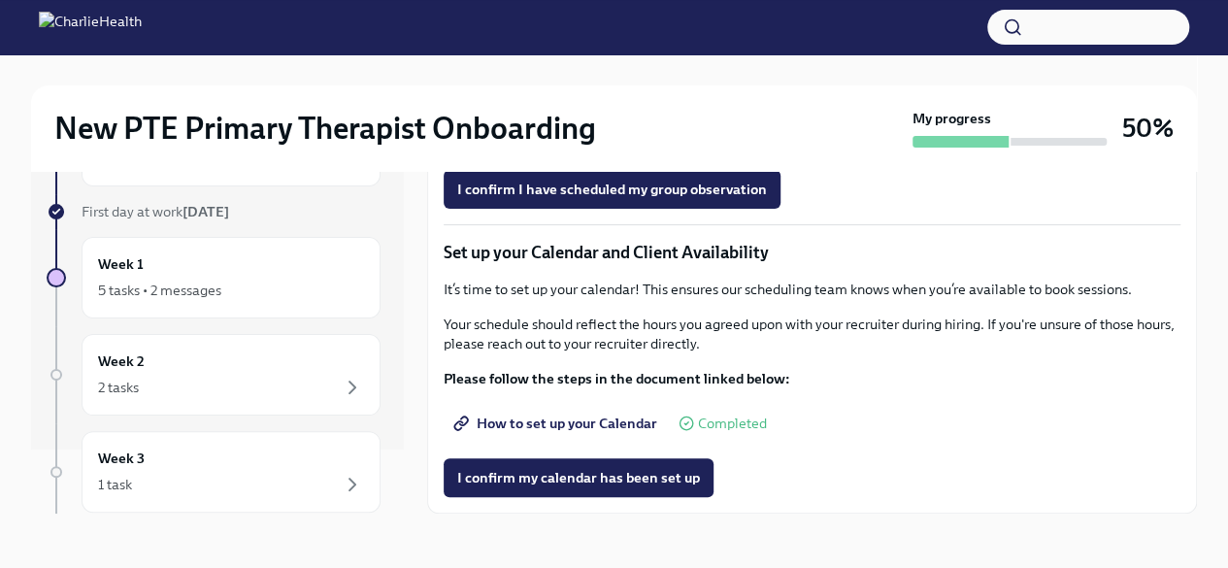
scroll to position [76, 0]
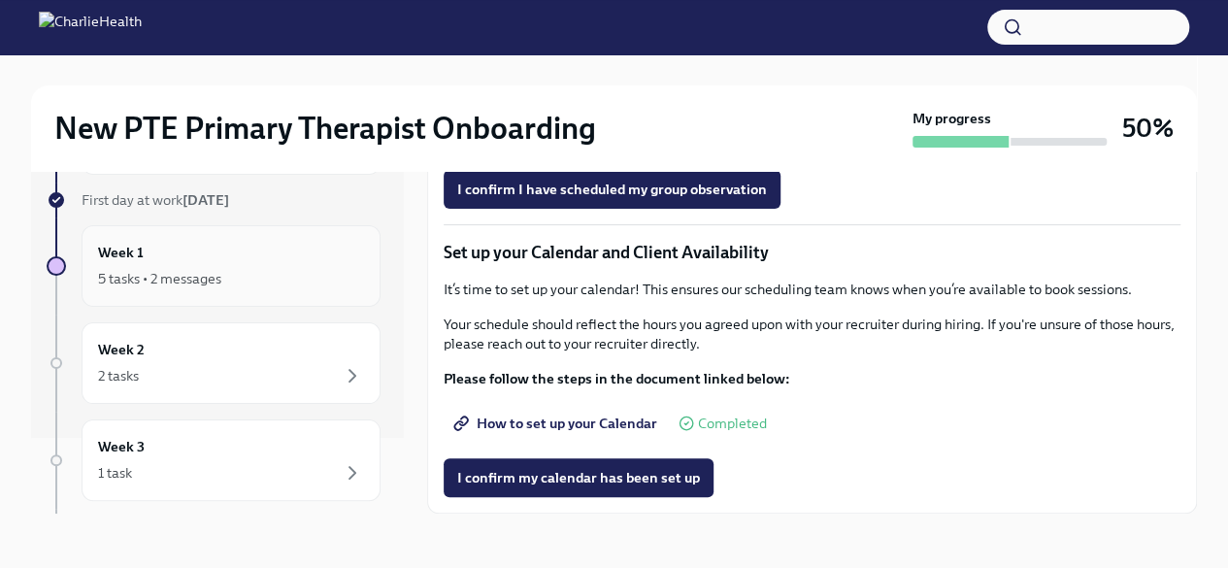
click at [341, 281] on icon "button" at bounding box center [352, 278] width 23 height 23
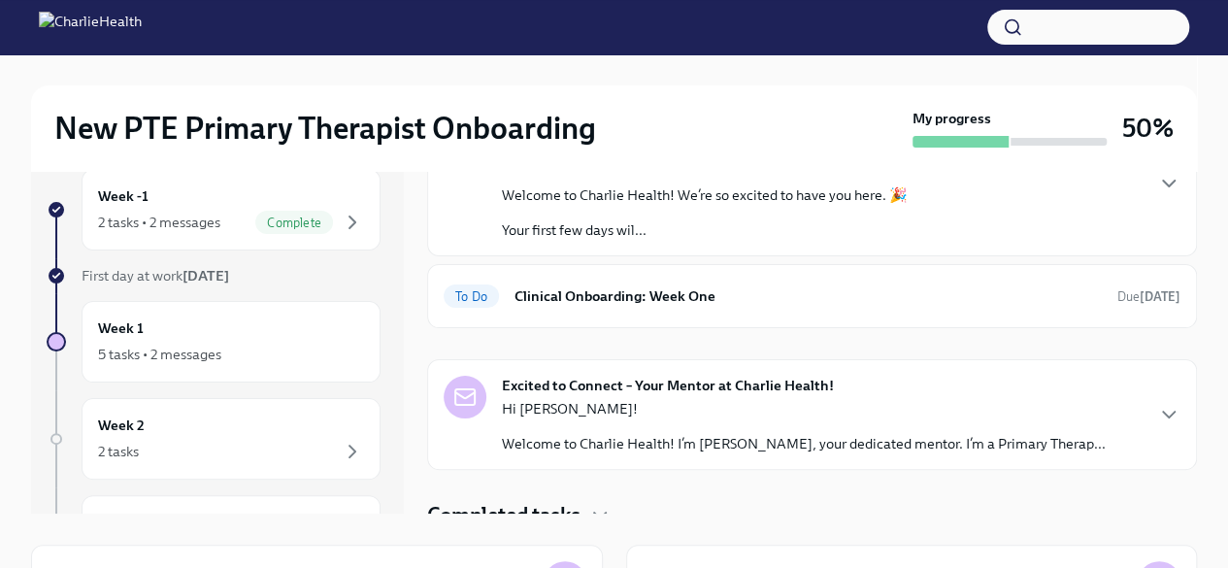
scroll to position [130, 0]
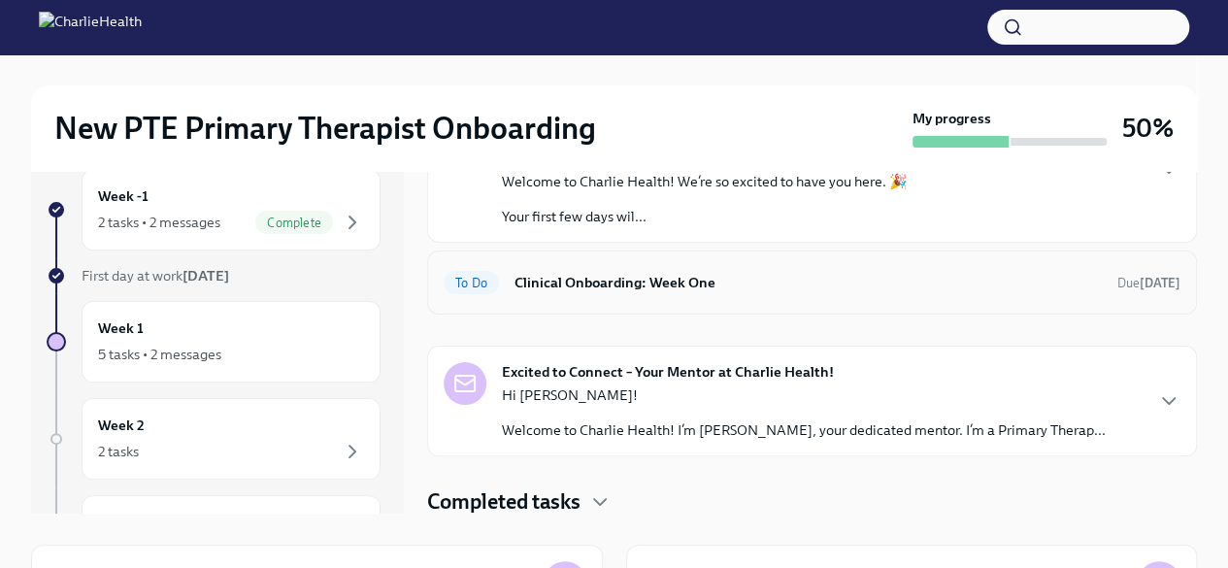
click at [1008, 297] on div "To Do Clinical Onboarding: Week One Due [DATE]" at bounding box center [812, 283] width 770 height 64
click at [1140, 282] on strong "[DATE]" at bounding box center [1160, 283] width 41 height 15
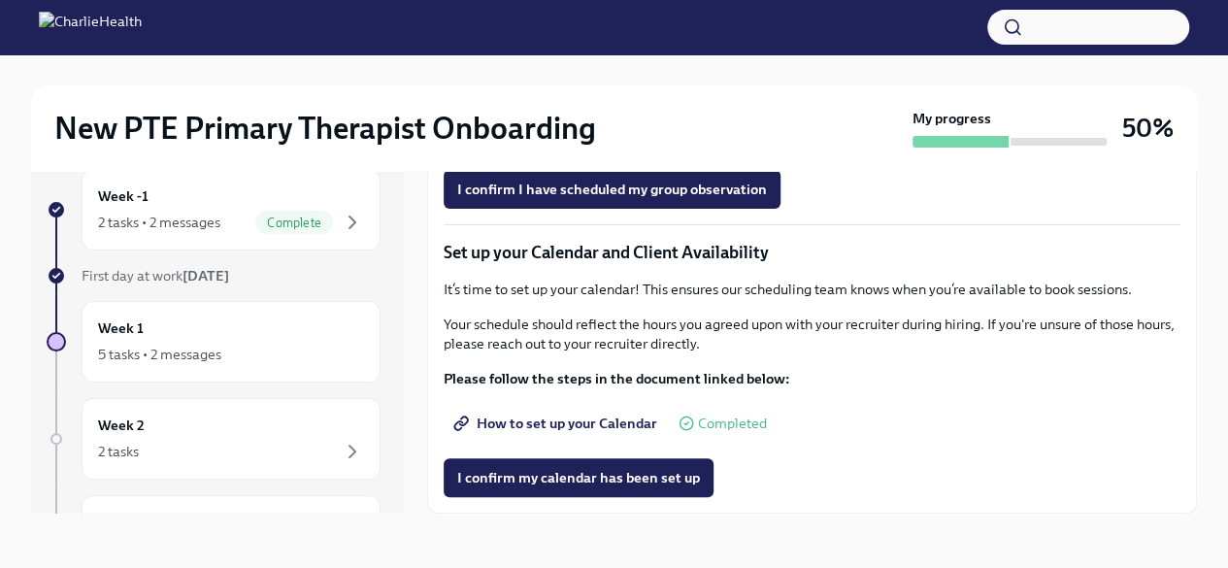
scroll to position [2699, 0]
click at [279, 440] on div "2 tasks" at bounding box center [231, 451] width 266 height 23
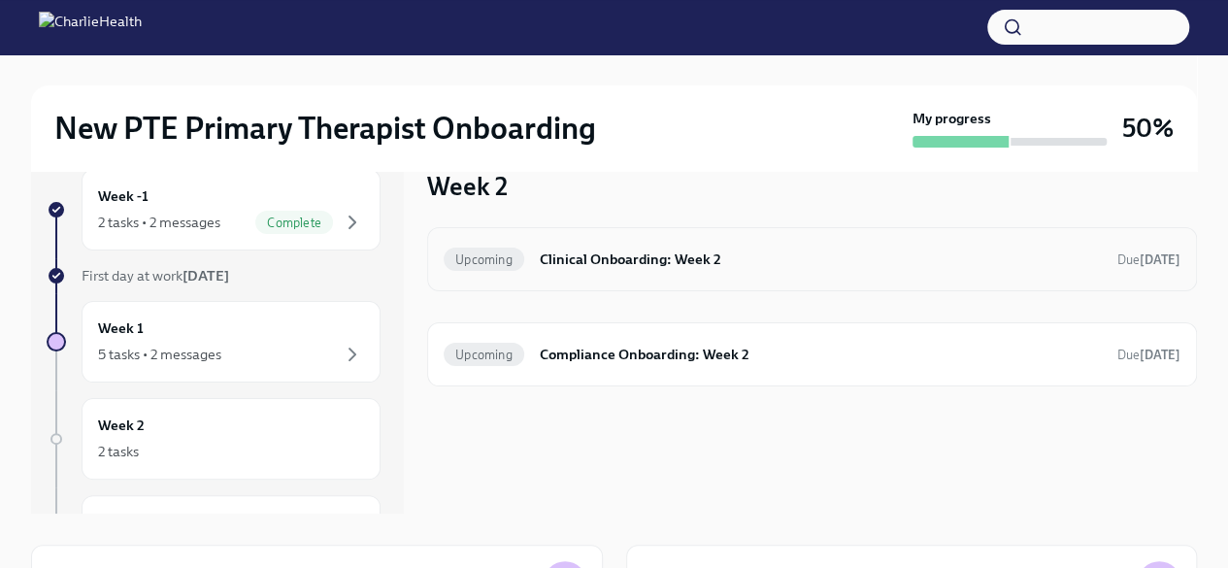
click at [631, 261] on h6 "Clinical Onboarding: Week 2" at bounding box center [821, 259] width 562 height 21
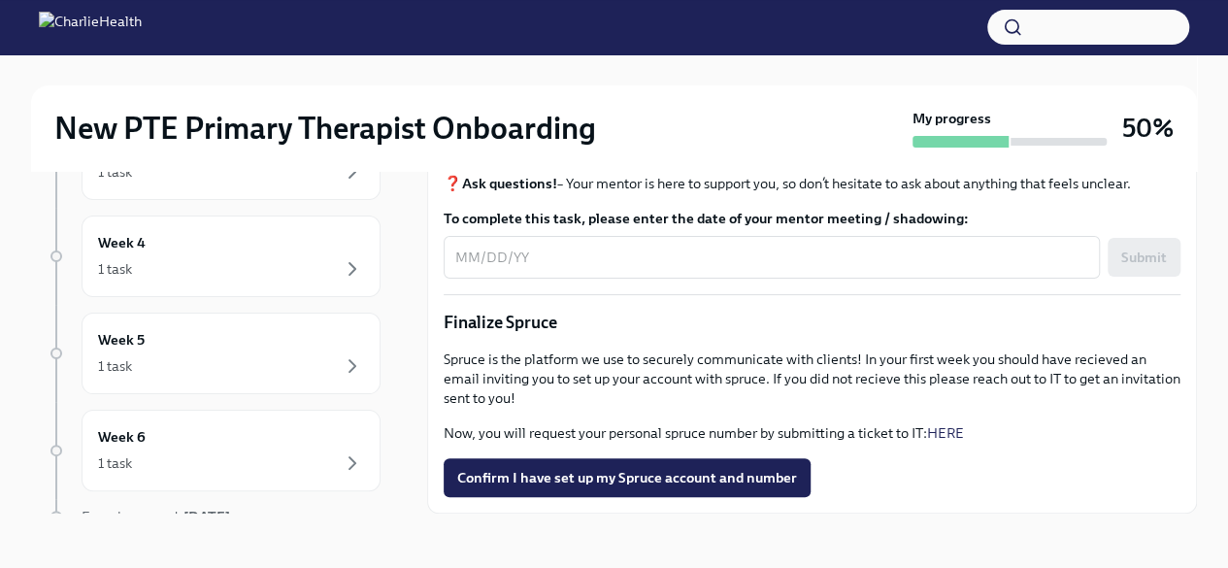
scroll to position [462, 0]
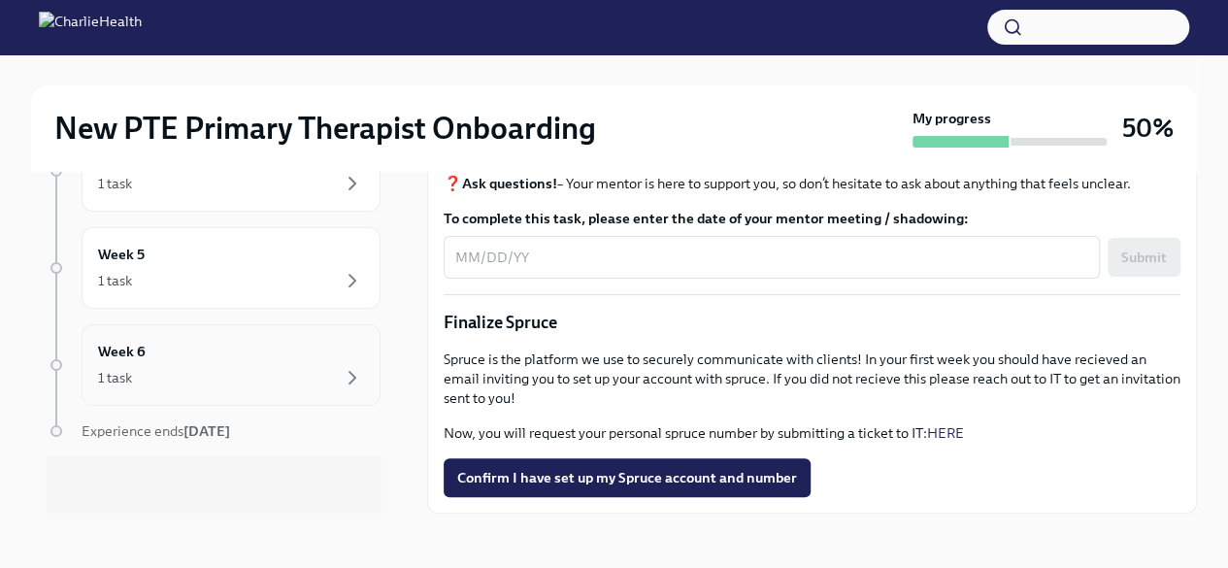
click at [320, 370] on div "1 task" at bounding box center [231, 377] width 266 height 23
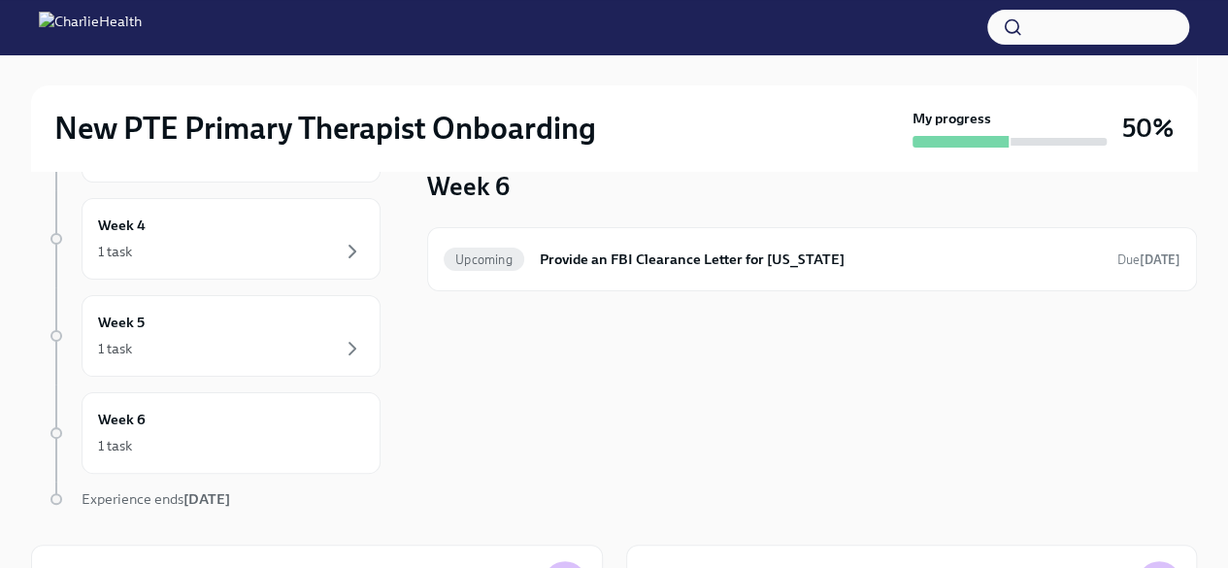
scroll to position [462, 0]
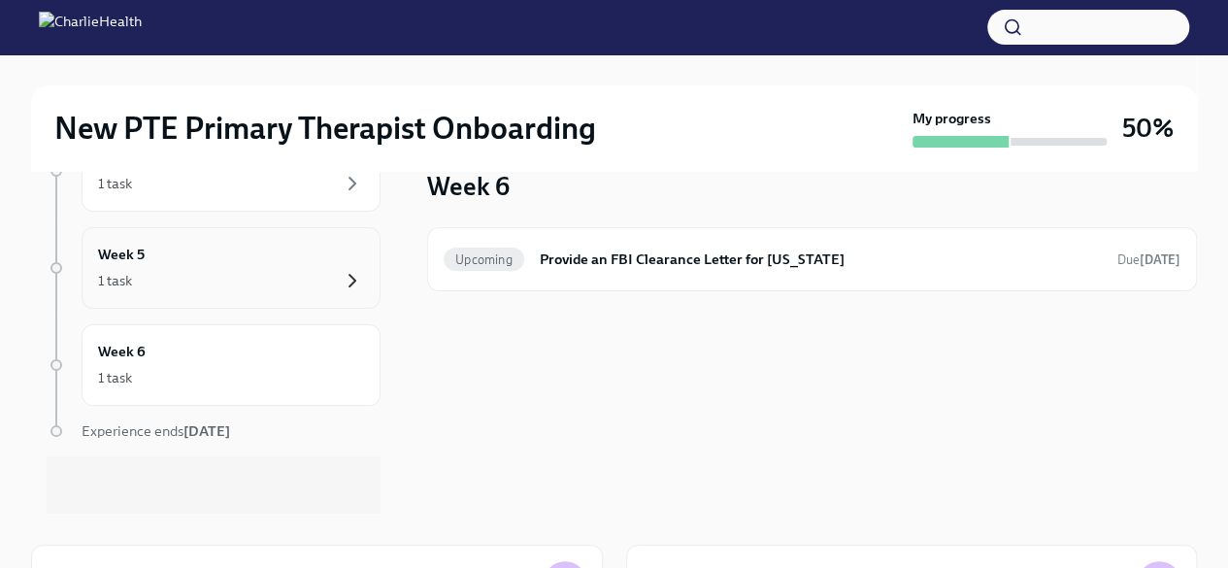
click at [343, 276] on icon "button" at bounding box center [352, 280] width 23 height 23
click at [296, 356] on div "Week 6 1 task" at bounding box center [231, 365] width 266 height 49
click at [341, 275] on icon "button" at bounding box center [352, 280] width 23 height 23
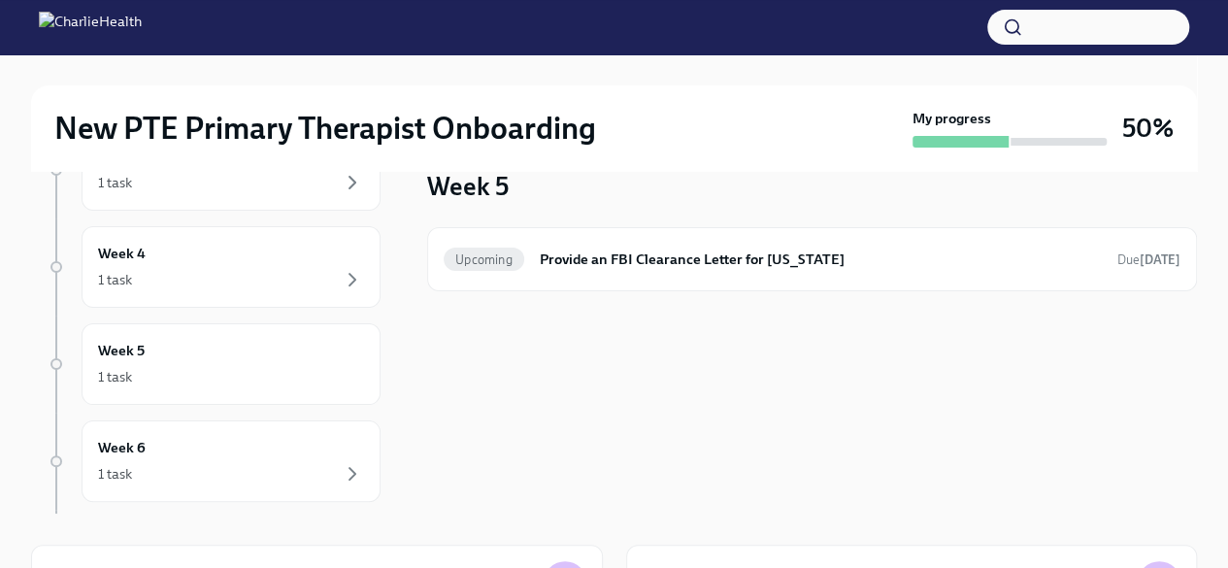
scroll to position [287, 0]
click at [344, 360] on icon "button" at bounding box center [352, 358] width 23 height 23
click at [344, 354] on icon "button" at bounding box center [352, 363] width 23 height 23
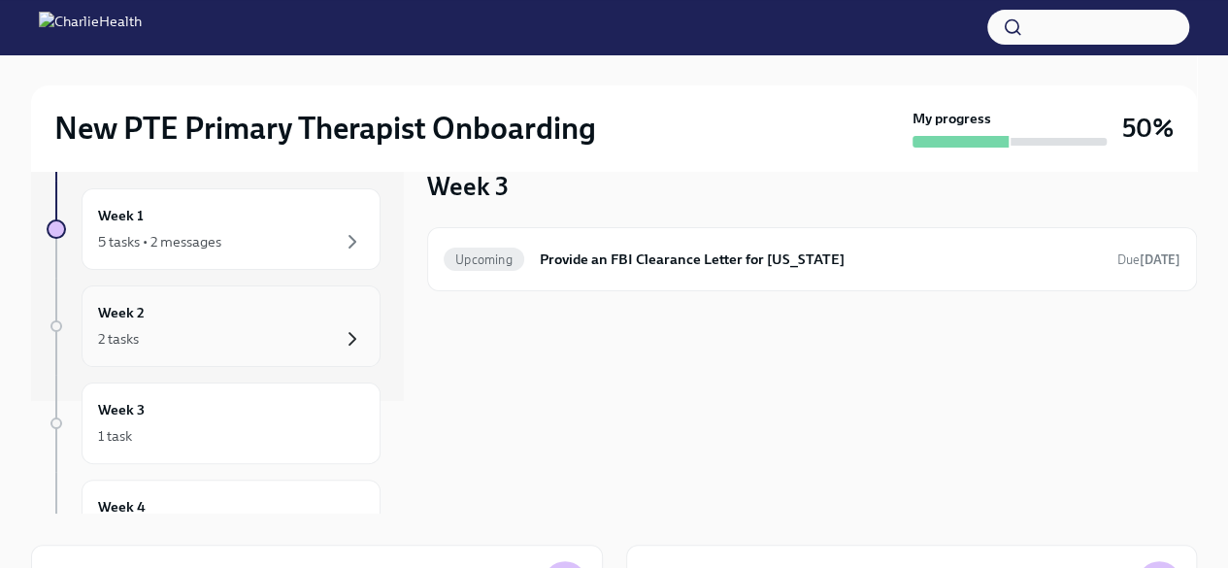
click at [341, 334] on icon "button" at bounding box center [352, 338] width 23 height 23
click at [668, 265] on h6 "Clinical Onboarding: Week 2" at bounding box center [821, 259] width 562 height 21
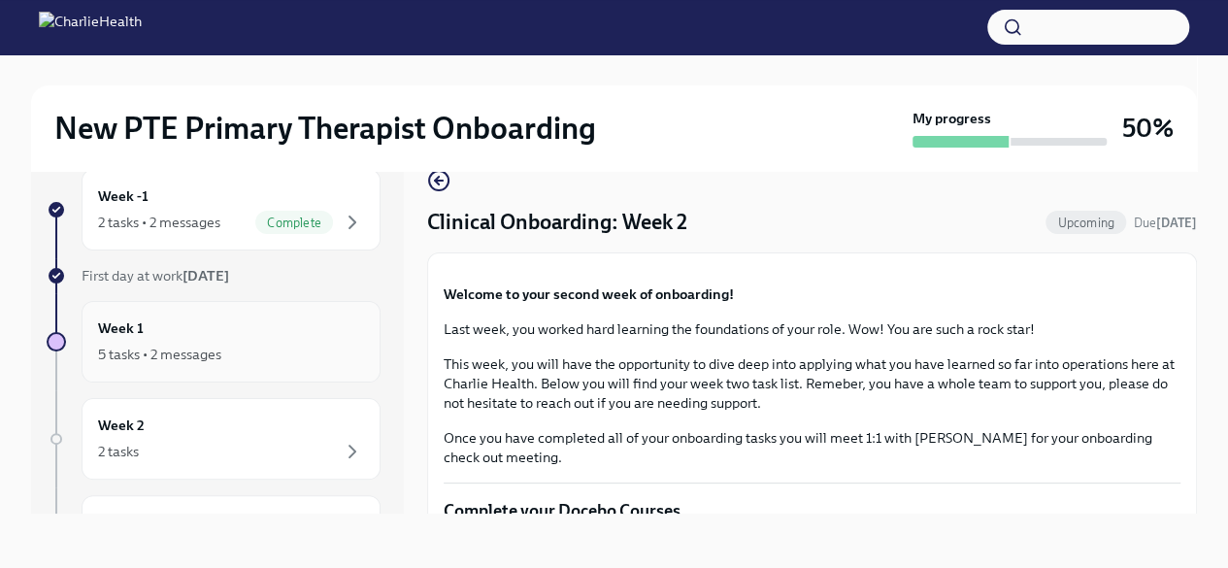
click at [292, 351] on div "5 tasks • 2 messages" at bounding box center [231, 354] width 266 height 23
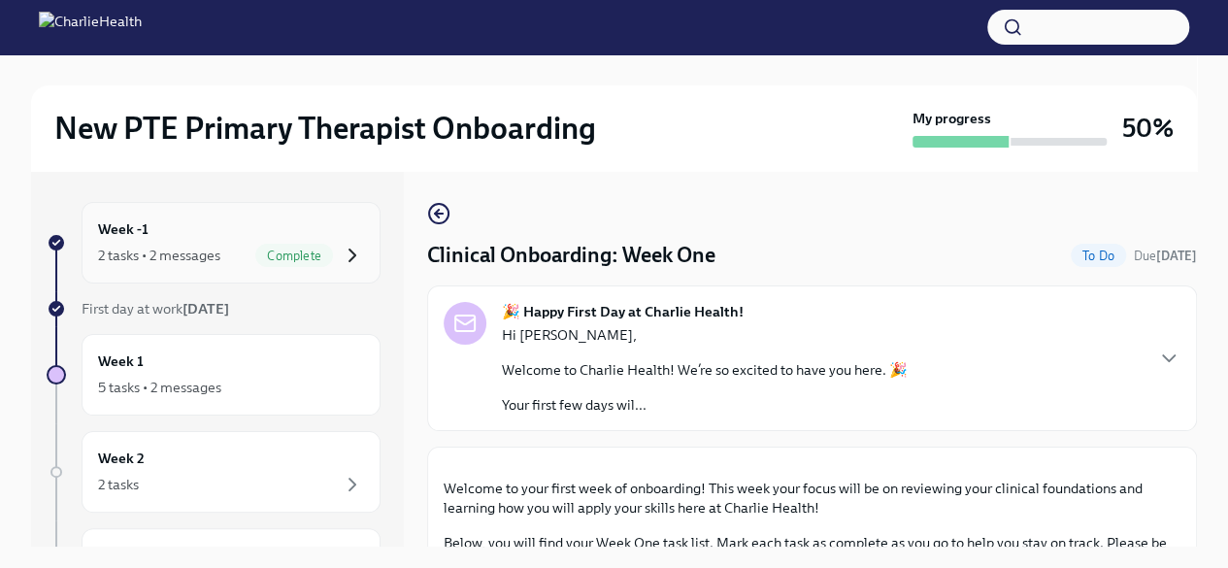
click at [341, 252] on icon "button" at bounding box center [352, 255] width 23 height 23
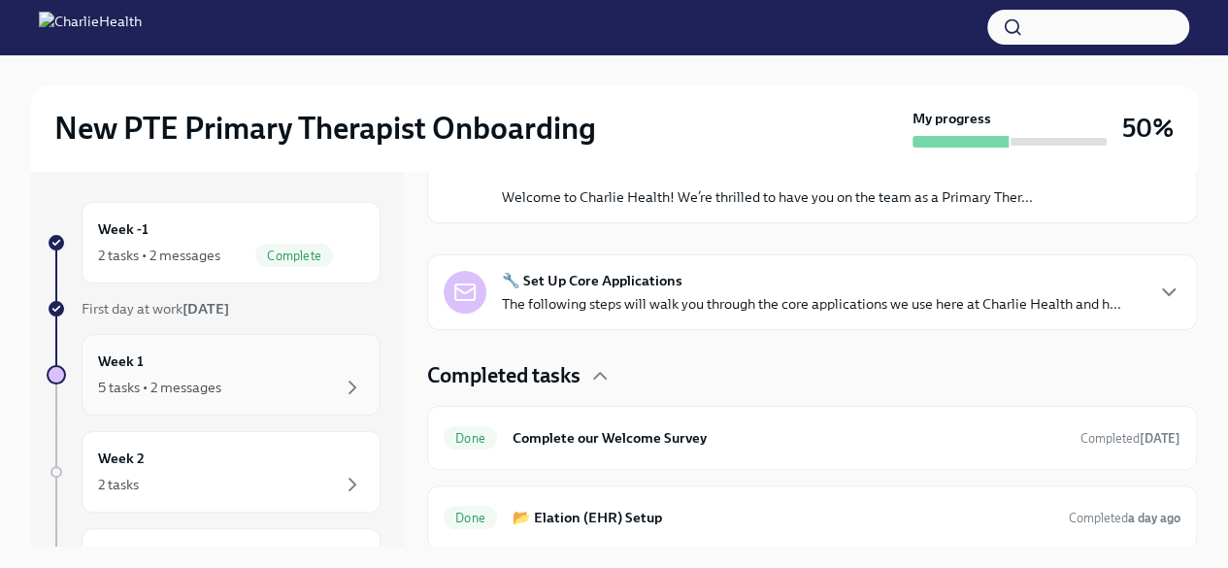
click at [313, 401] on div "Week 1 5 tasks • 2 messages" at bounding box center [231, 375] width 299 height 82
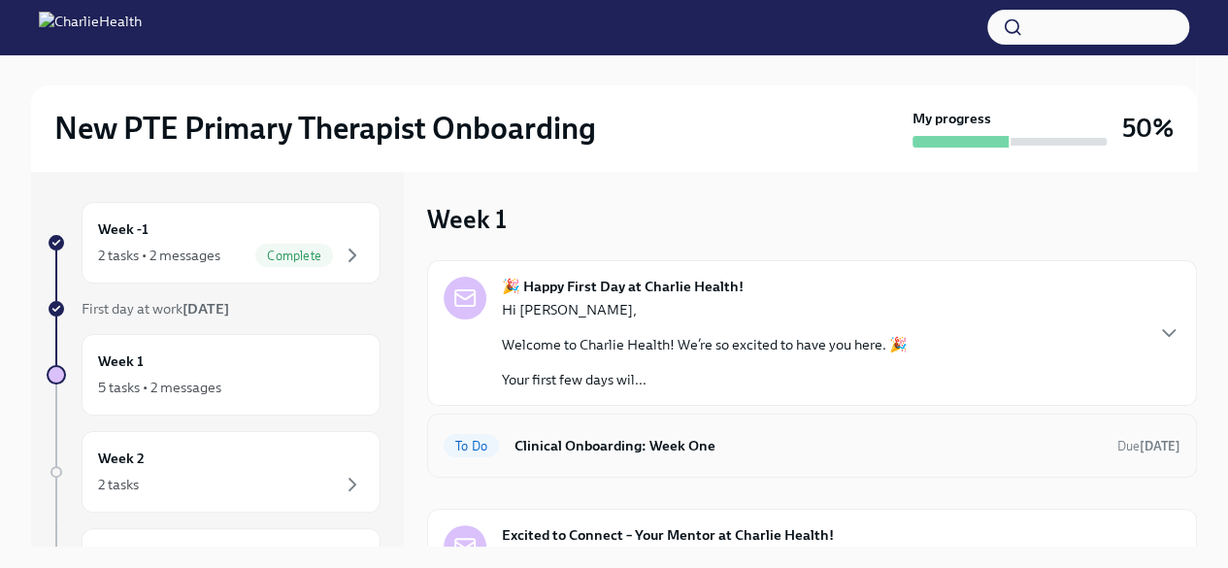
click at [1140, 448] on strong "tomorrow" at bounding box center [1160, 446] width 41 height 15
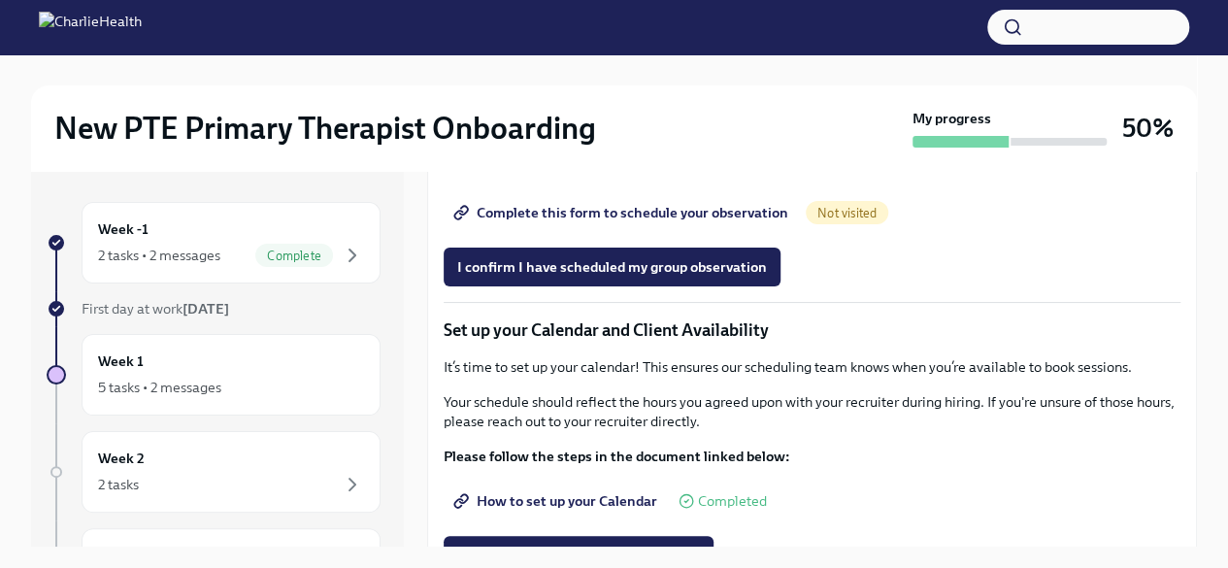
scroll to position [2442, 0]
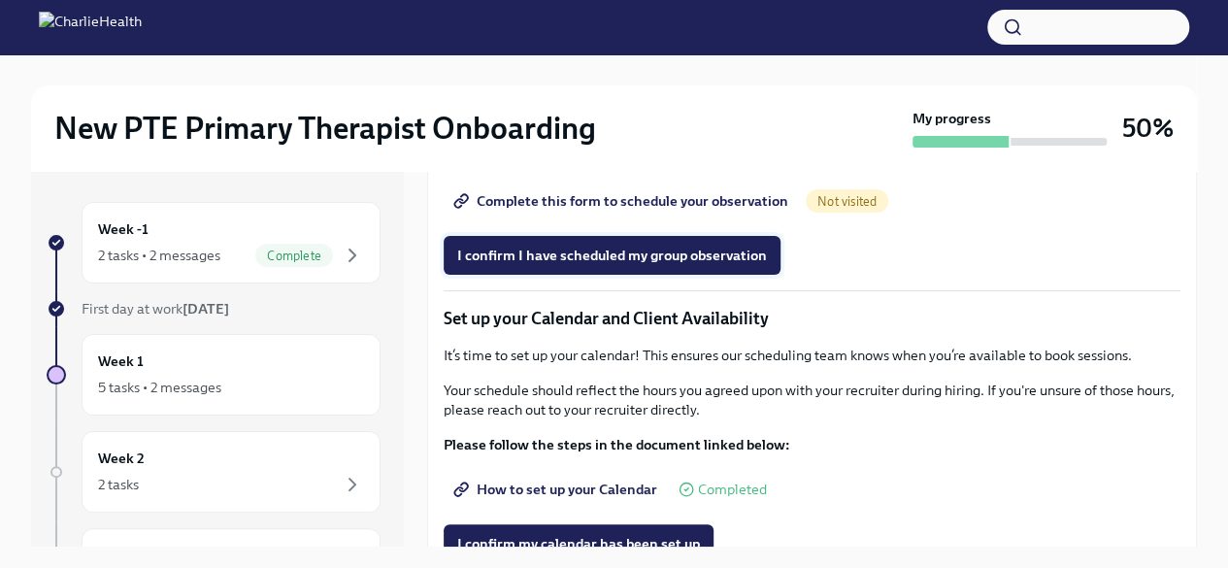
click at [721, 265] on span "I confirm I have scheduled my group observation" at bounding box center [612, 255] width 310 height 19
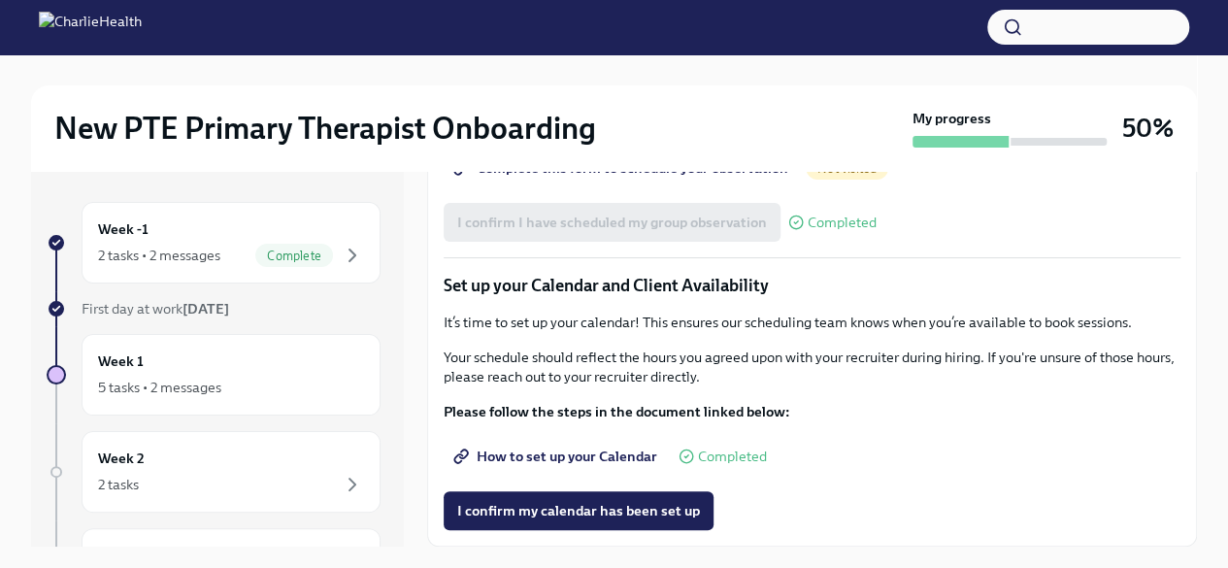
scroll to position [2573, 0]
click at [825, 230] on span "Completed" at bounding box center [842, 223] width 69 height 15
click at [829, 176] on span "Not visited" at bounding box center [847, 168] width 83 height 15
click at [678, 178] on span "Complete this form to schedule your observation" at bounding box center [622, 167] width 331 height 19
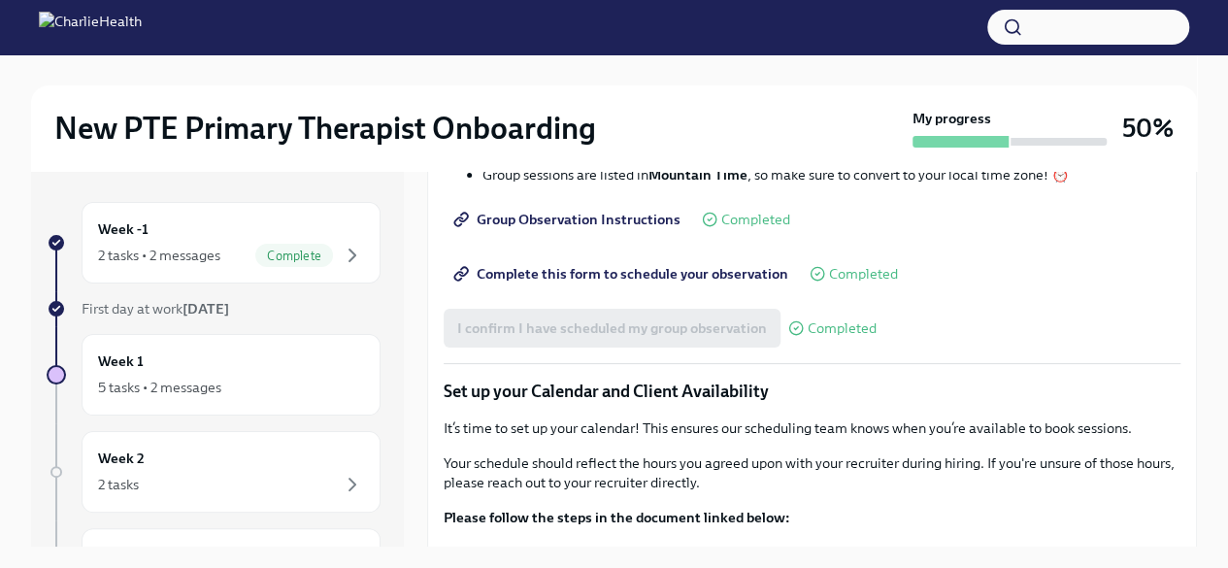
scroll to position [2375, 0]
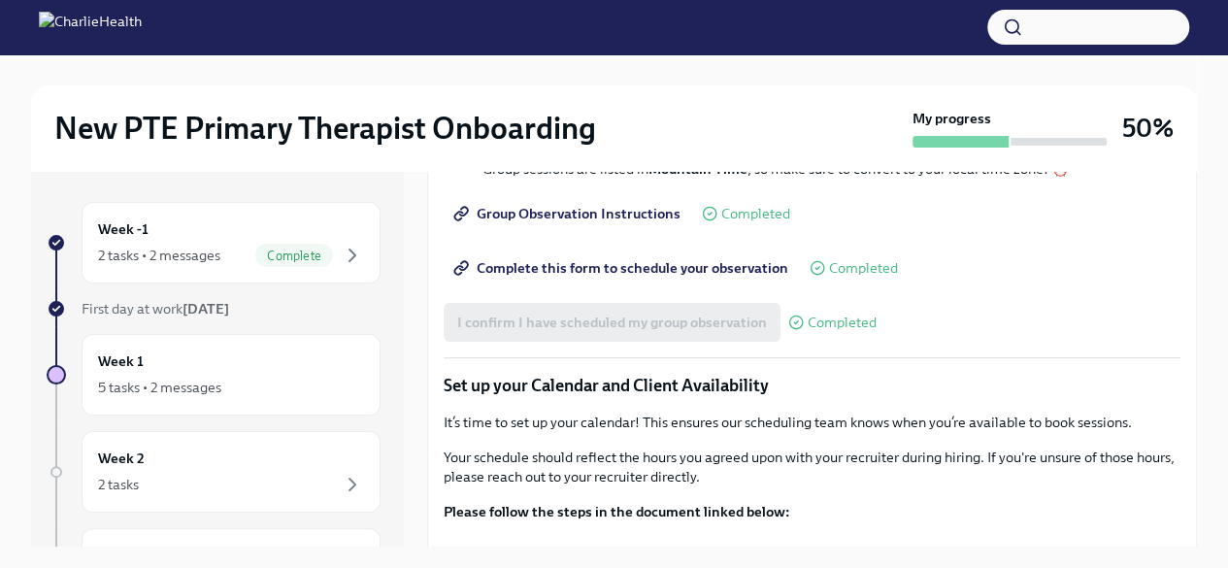
click at [705, 278] on span "Complete this form to schedule your observation" at bounding box center [622, 267] width 331 height 19
click at [574, 223] on span "Group Observation Instructions" at bounding box center [568, 213] width 223 height 19
click at [612, 278] on span "Complete this form to schedule your observation" at bounding box center [622, 267] width 331 height 19
